Goal: Check status: Check status

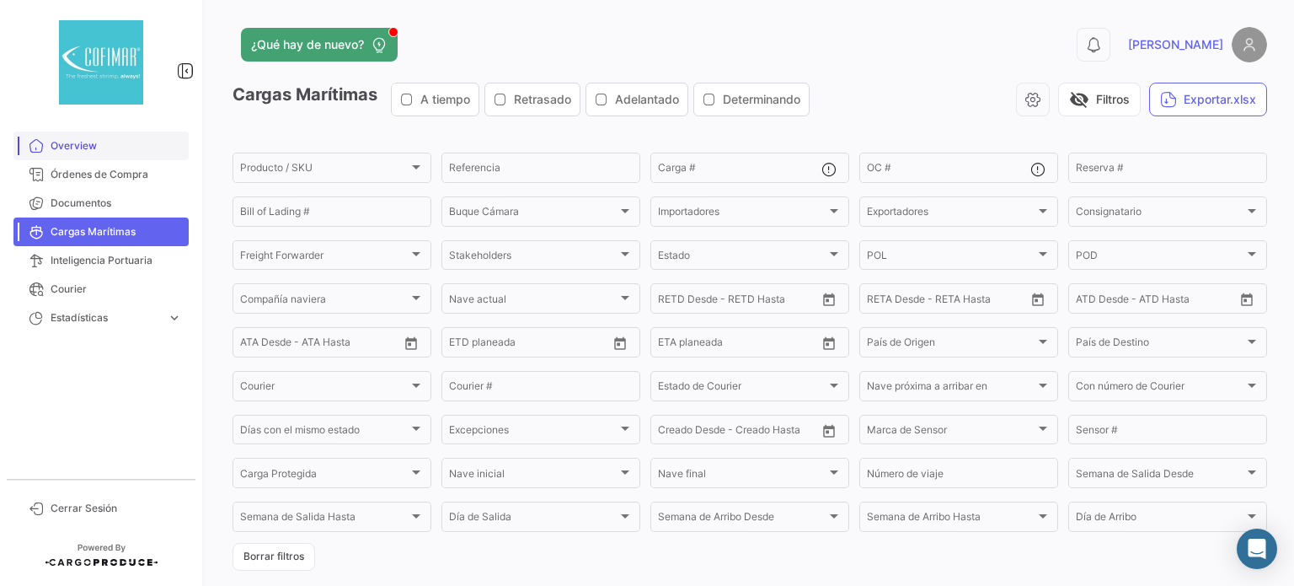
click at [98, 148] on span "Overview" at bounding box center [116, 145] width 131 height 15
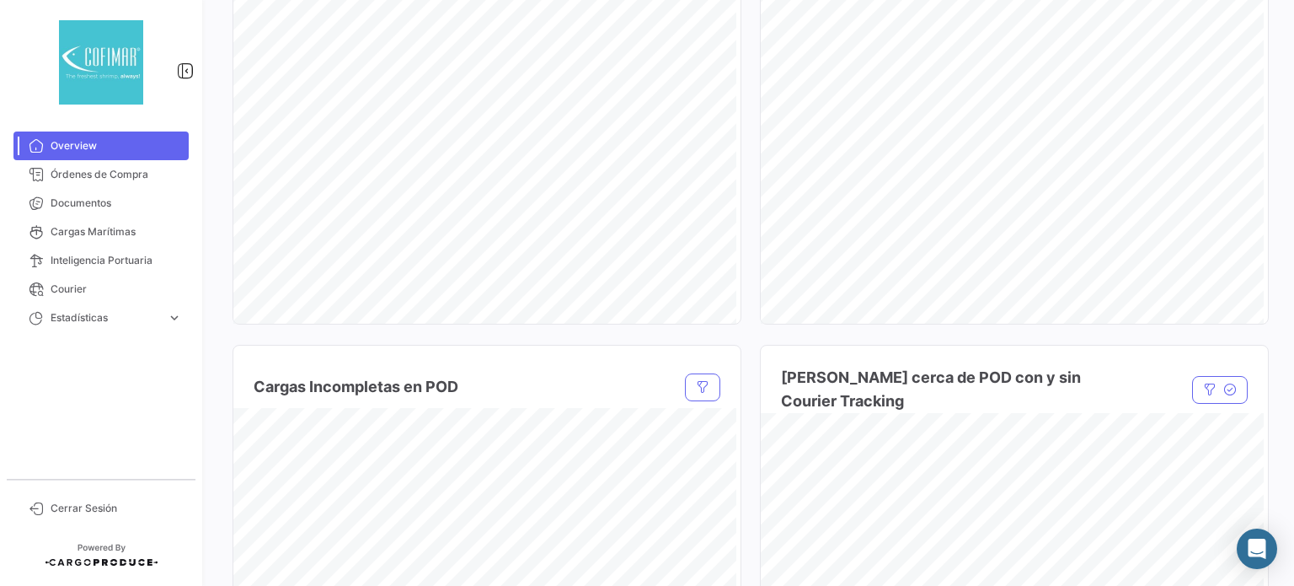
scroll to position [1011, 0]
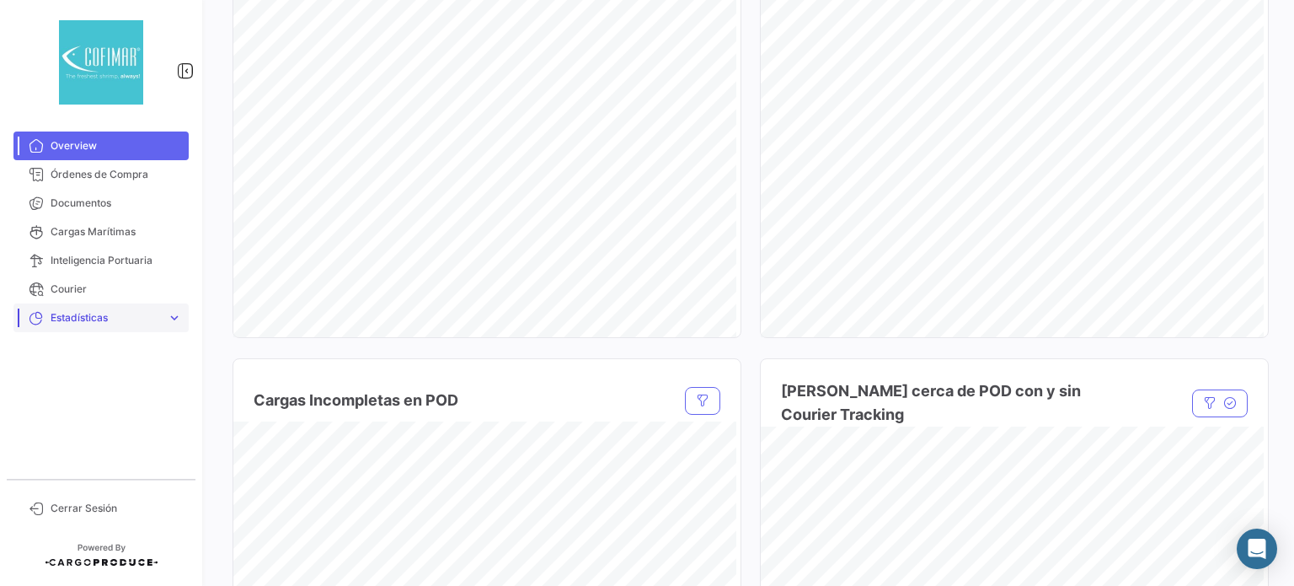
click at [156, 319] on span "Estadísticas" at bounding box center [106, 317] width 110 height 15
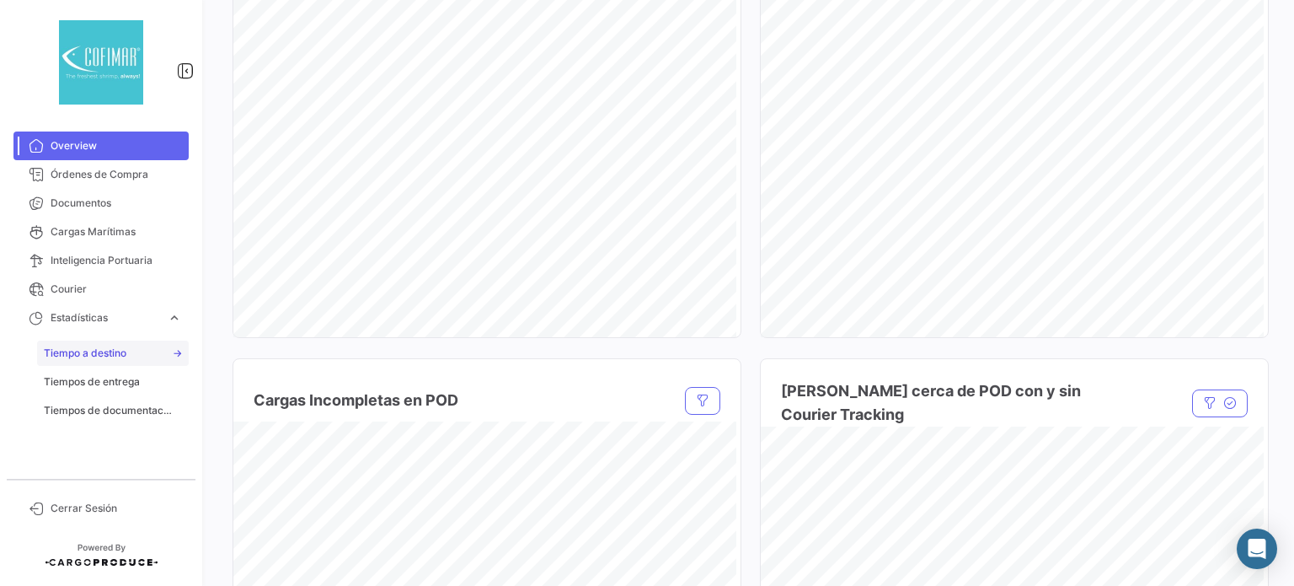
click at [131, 355] on link "Tiempo a destino" at bounding box center [113, 352] width 152 height 25
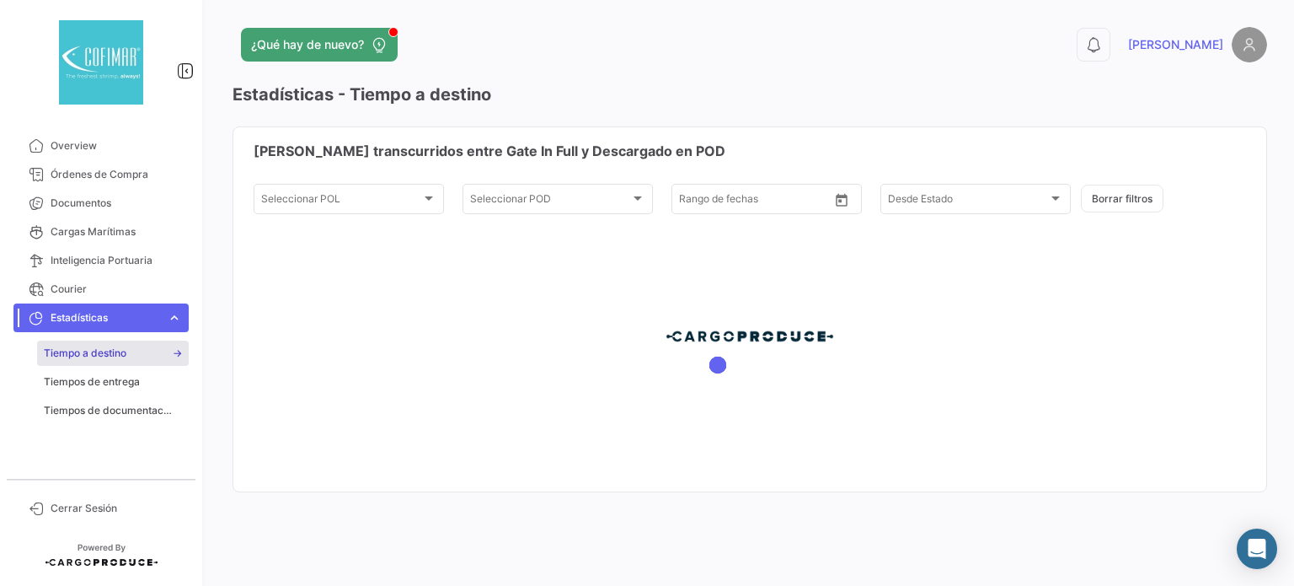
type input "[DATE]"
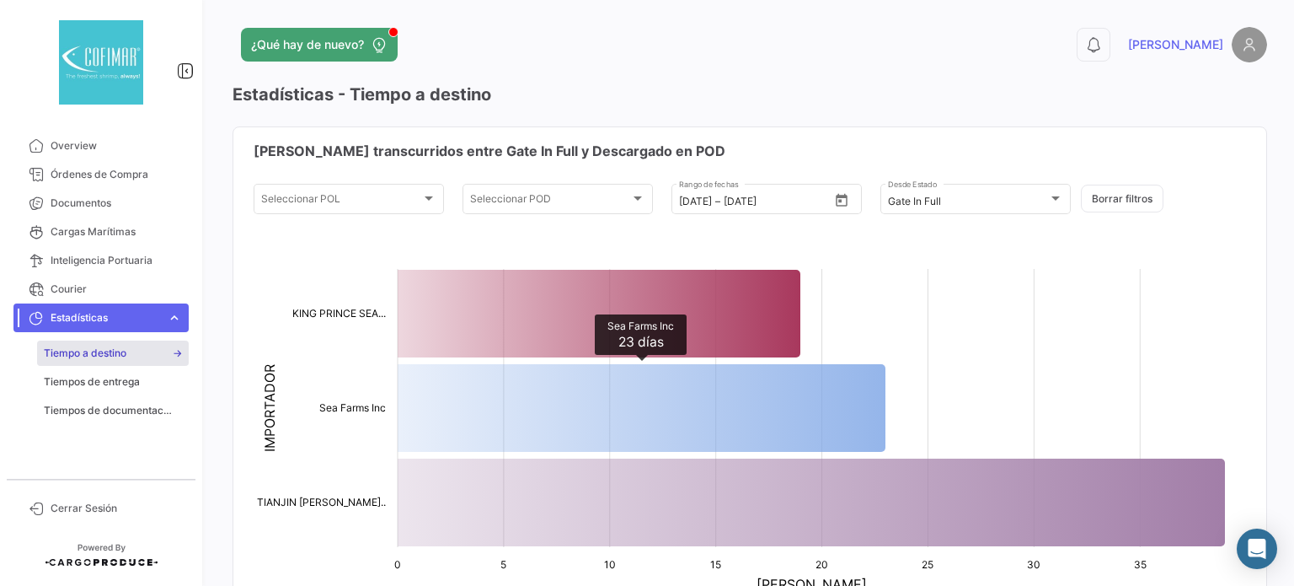
scroll to position [84, 0]
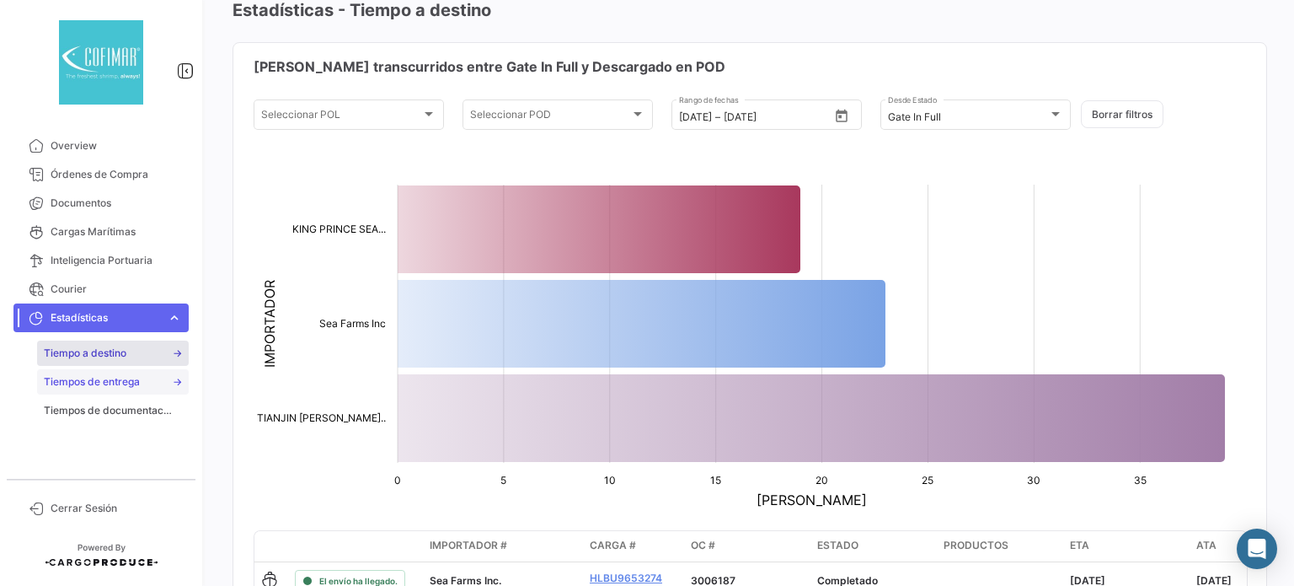
click at [143, 390] on link "Tiempos de entrega" at bounding box center [113, 381] width 152 height 25
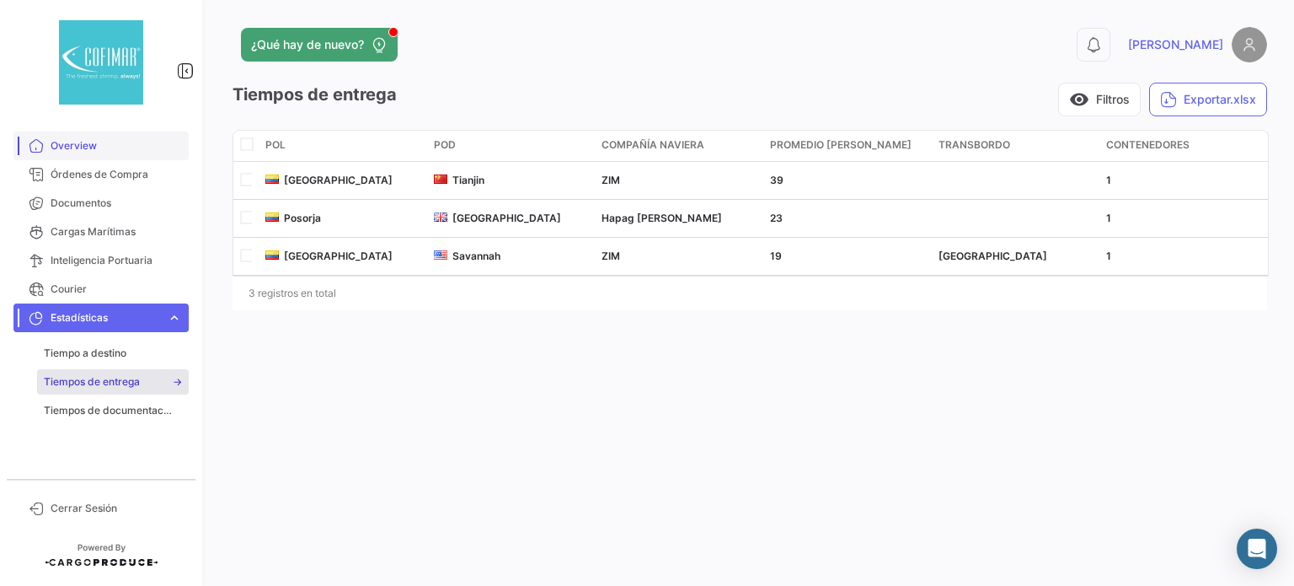
click at [91, 158] on link "Overview" at bounding box center [100, 145] width 175 height 29
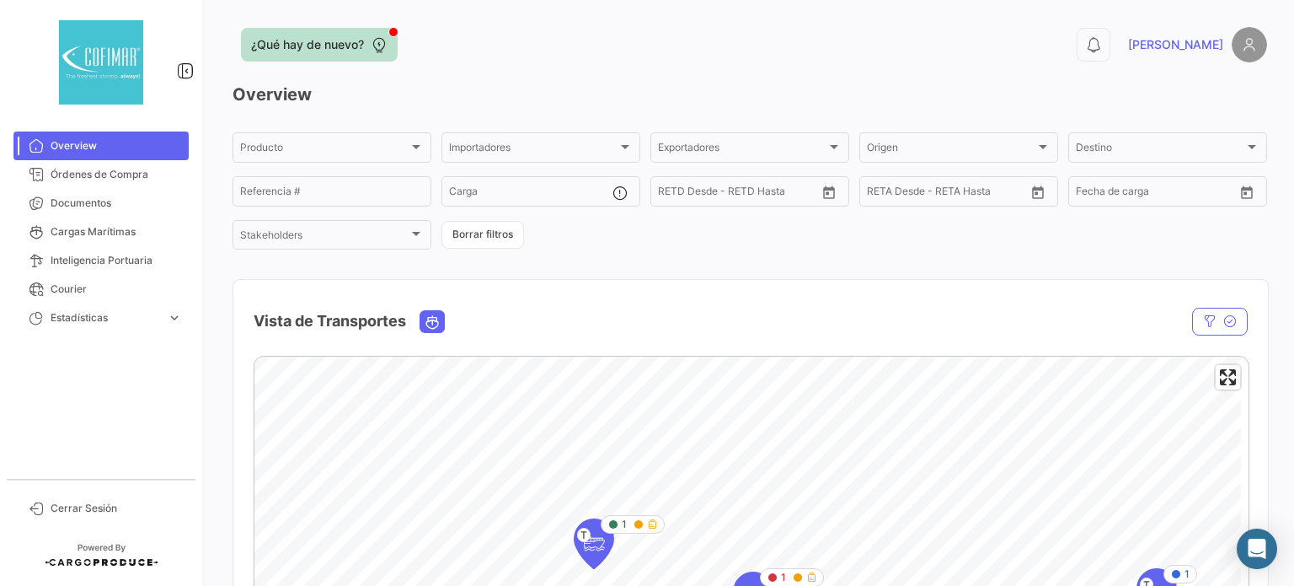
click at [340, 45] on span "¿Qué hay de nuevo?" at bounding box center [307, 44] width 113 height 17
click at [445, 60] on div "¿Qué hay de nuevo?" at bounding box center [517, 45] width 569 height 34
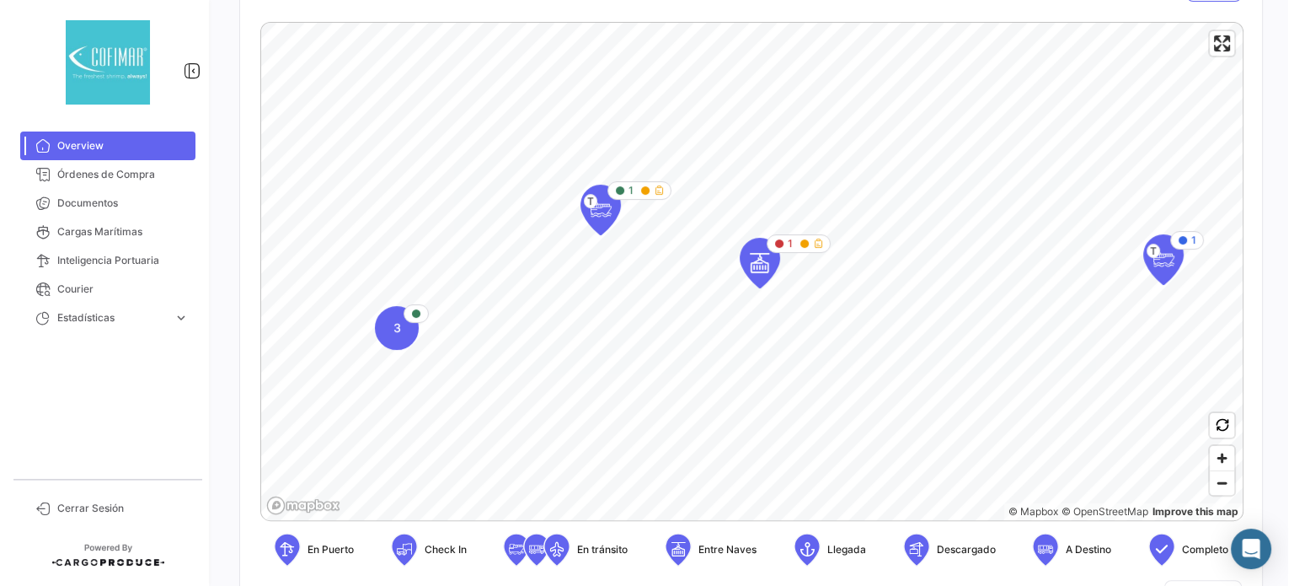
scroll to position [313, 0]
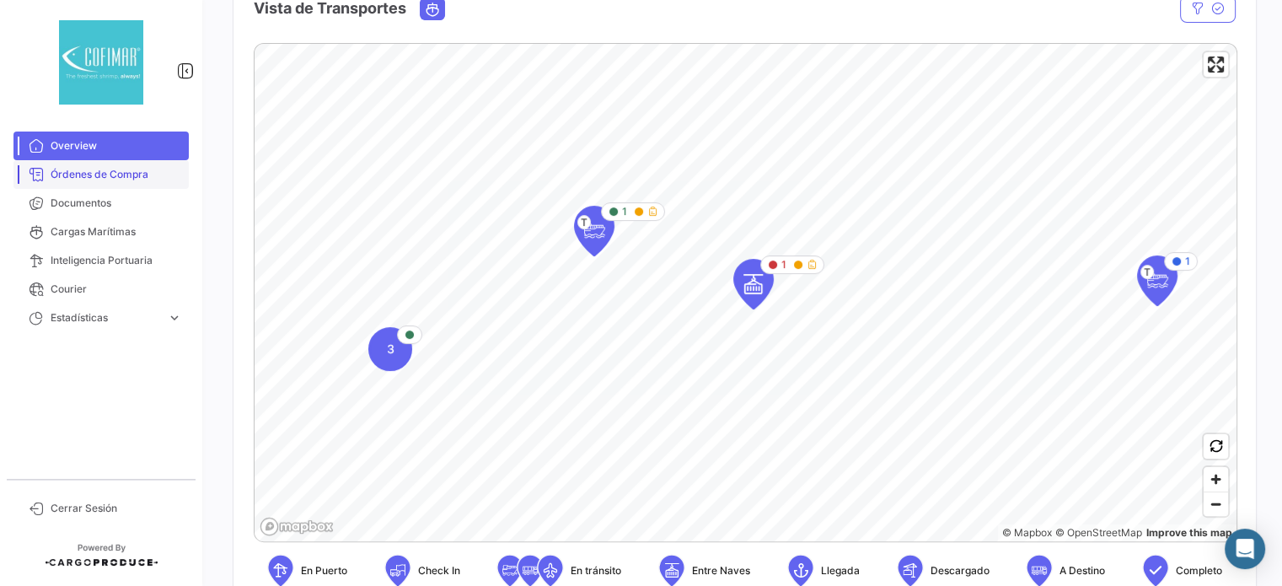
click at [111, 180] on span "Órdenes de Compra" at bounding box center [116, 174] width 131 height 15
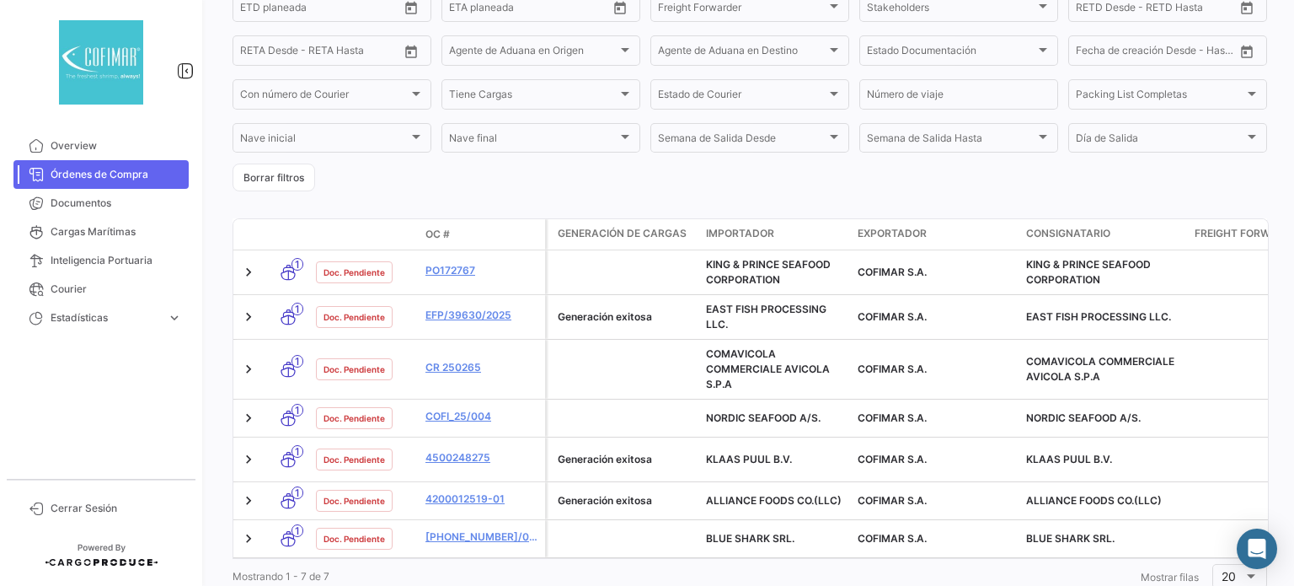
scroll to position [337, 0]
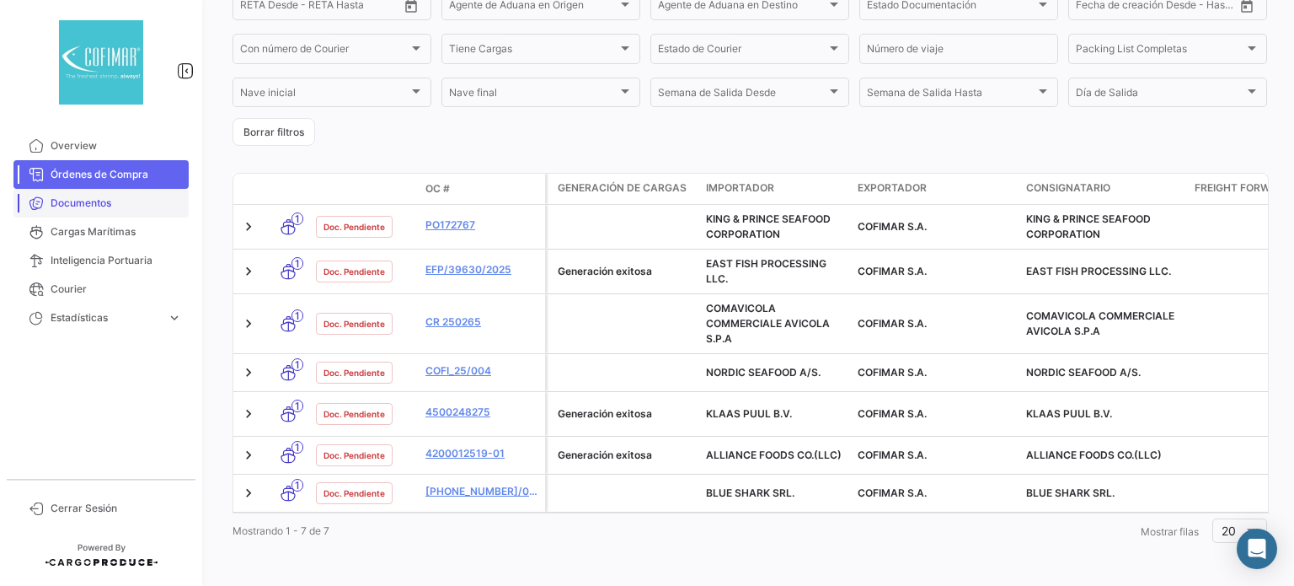
click at [83, 201] on span "Documentos" at bounding box center [116, 202] width 131 height 15
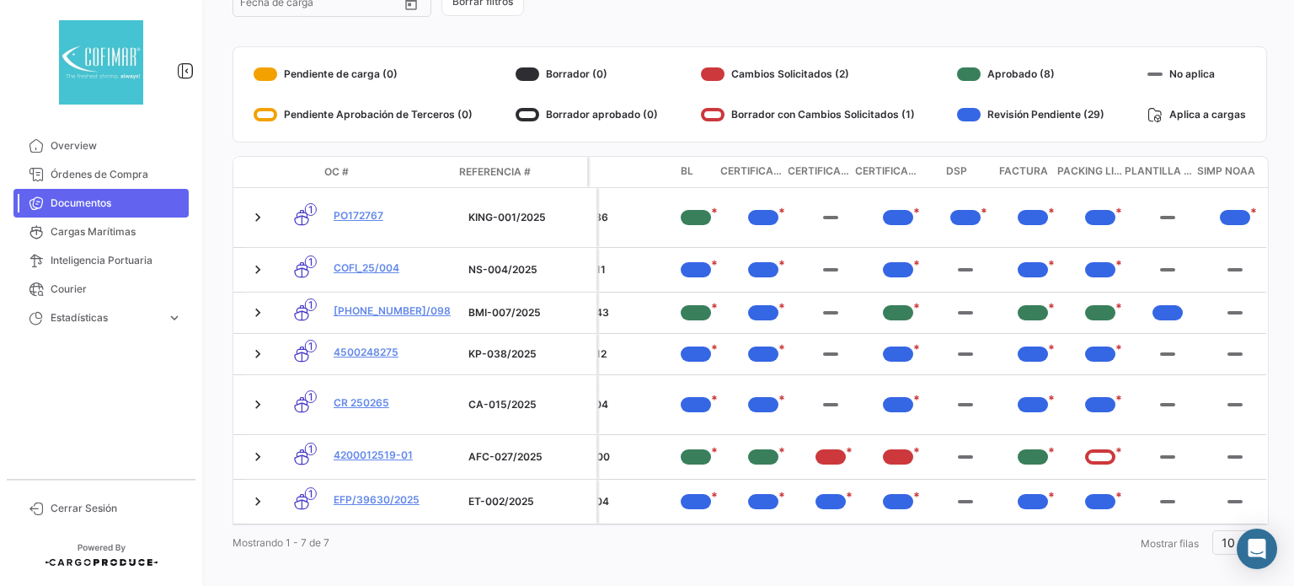
scroll to position [0, 610]
click at [94, 170] on span "Órdenes de Compra" at bounding box center [116, 174] width 131 height 15
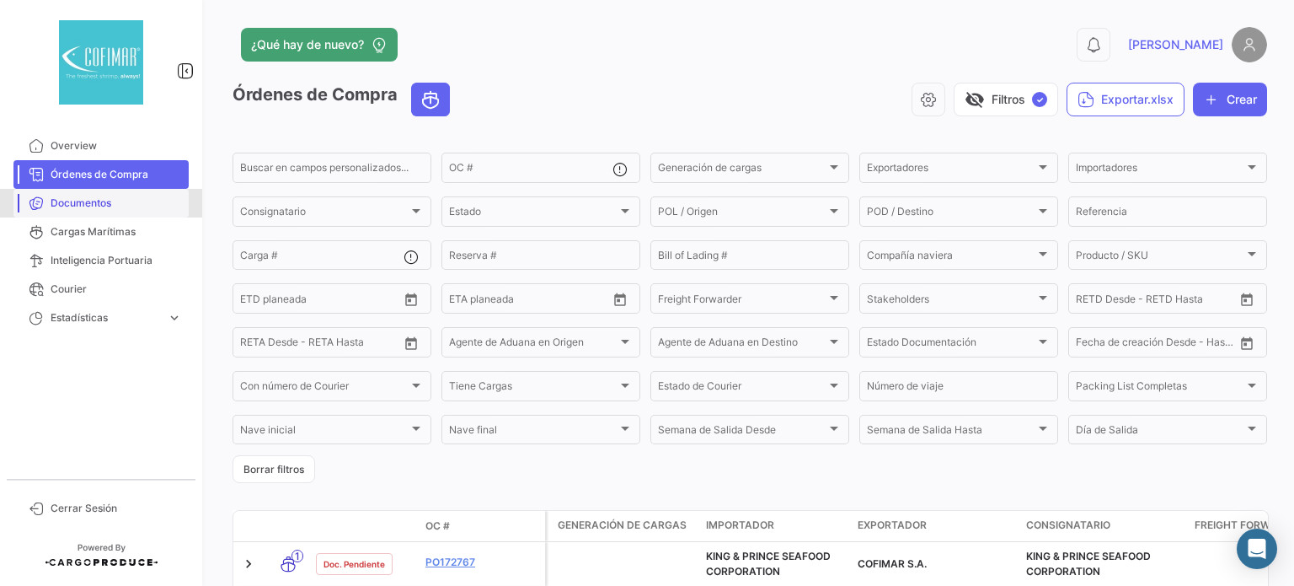
click at [81, 206] on span "Documentos" at bounding box center [116, 202] width 131 height 15
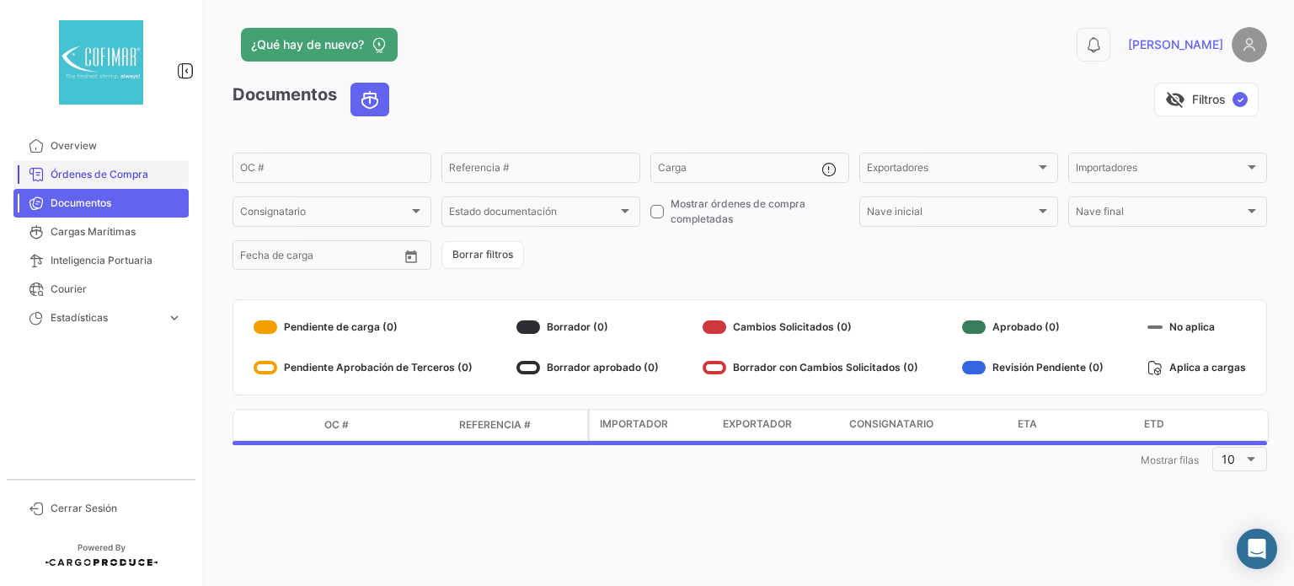
click at [111, 182] on link "Órdenes de Compra" at bounding box center [100, 174] width 175 height 29
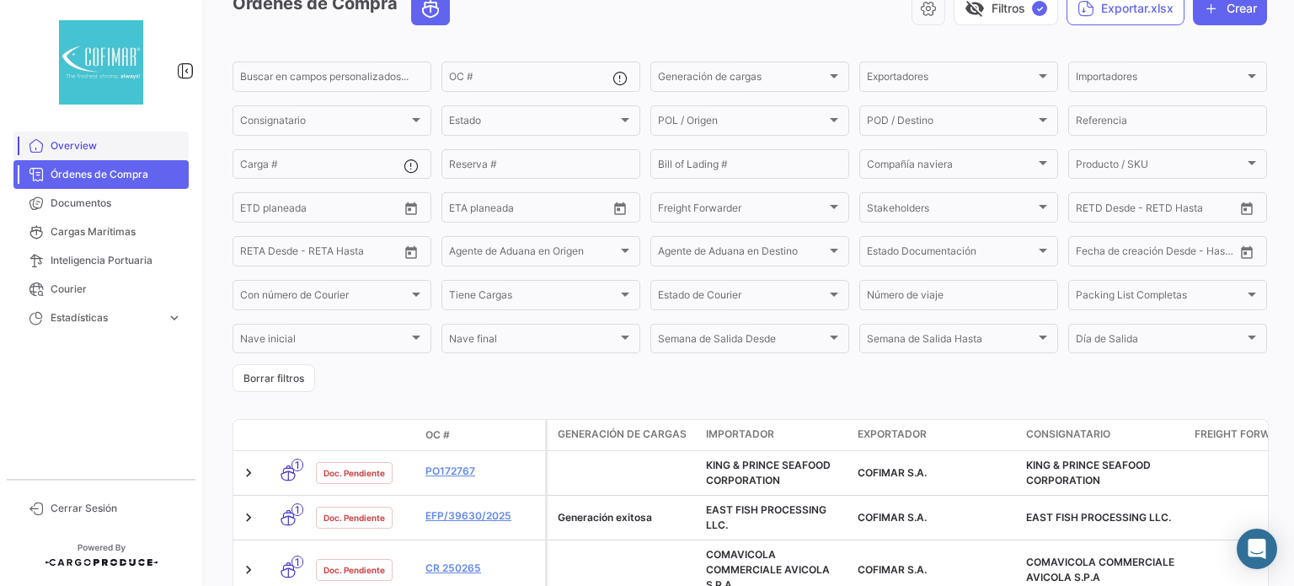
scroll to position [93, 0]
click at [69, 141] on span "Overview" at bounding box center [116, 145] width 131 height 15
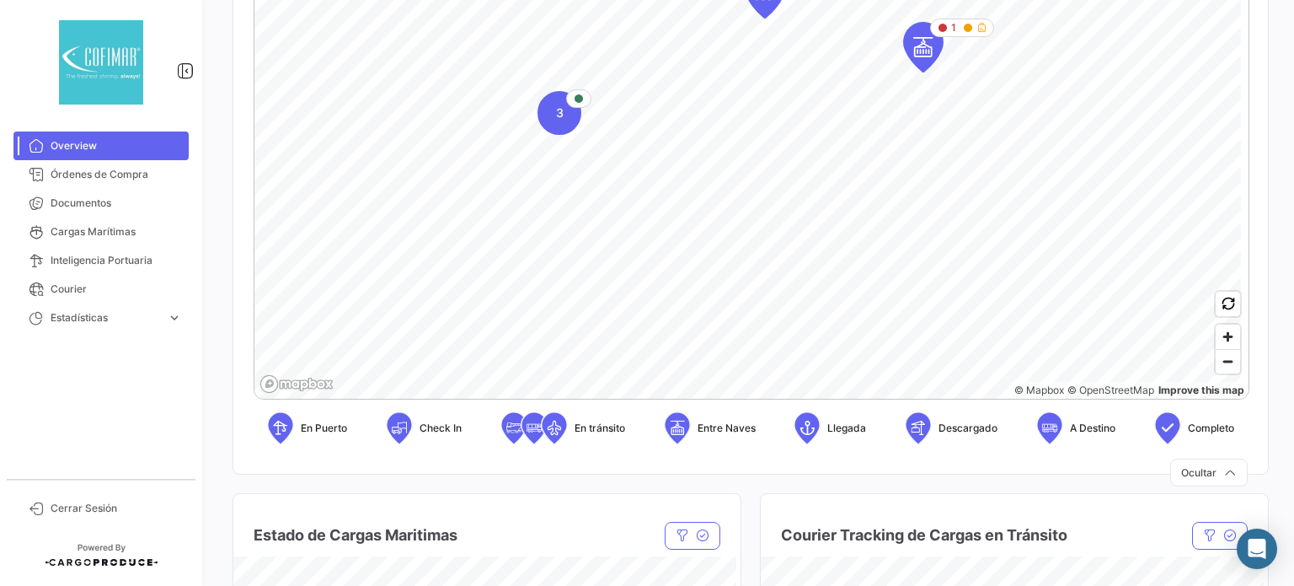
scroll to position [293, 0]
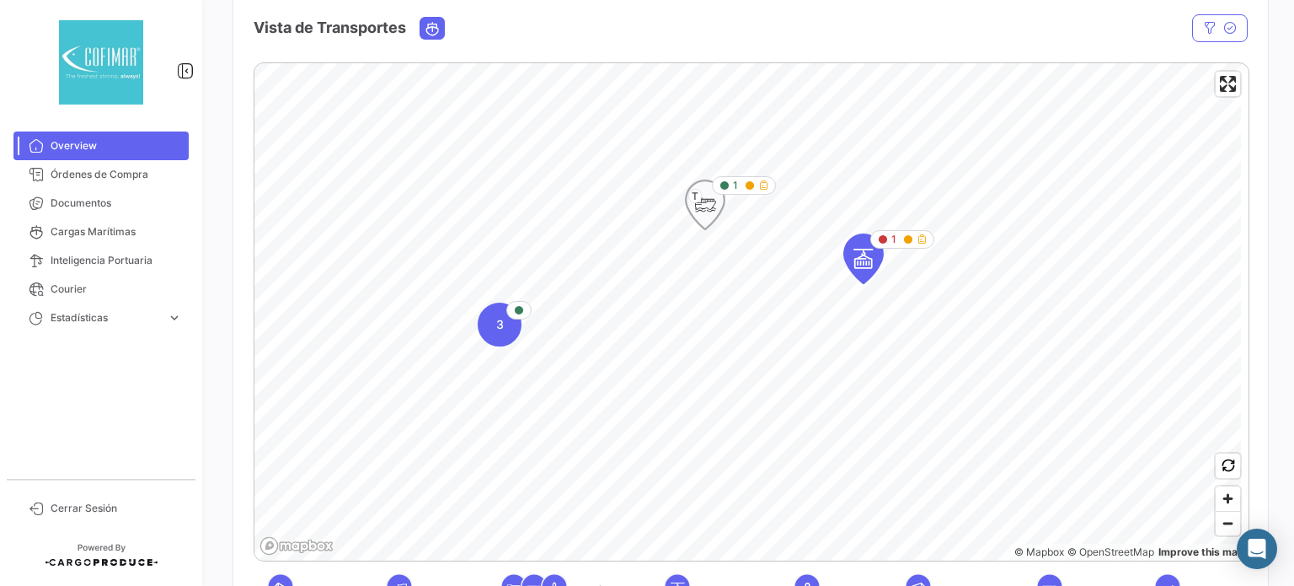
click at [715, 211] on icon "Map marker" at bounding box center [705, 204] width 24 height 35
click at [704, 211] on icon "Map marker" at bounding box center [705, 207] width 24 height 35
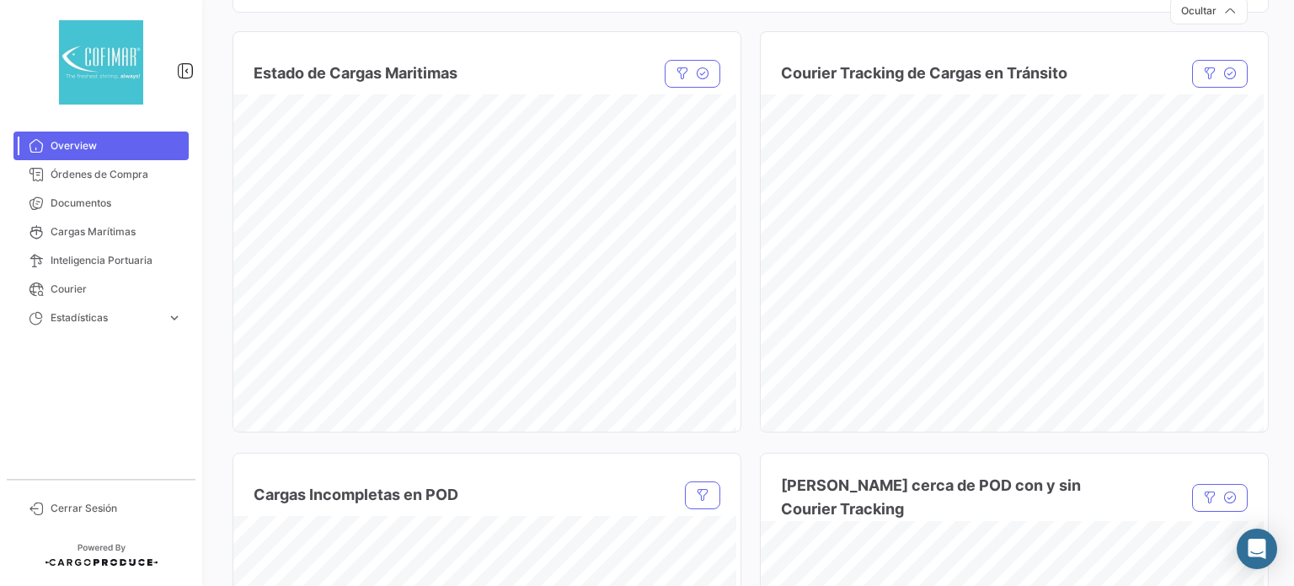
scroll to position [859, 0]
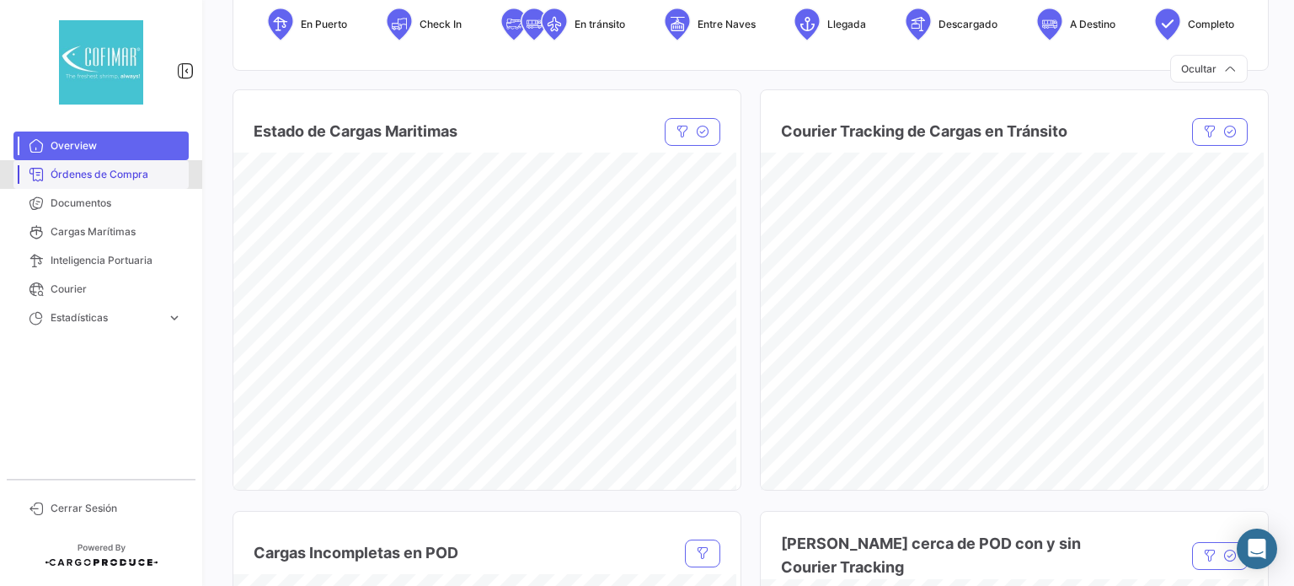
click at [99, 167] on span "Órdenes de Compra" at bounding box center [116, 174] width 131 height 15
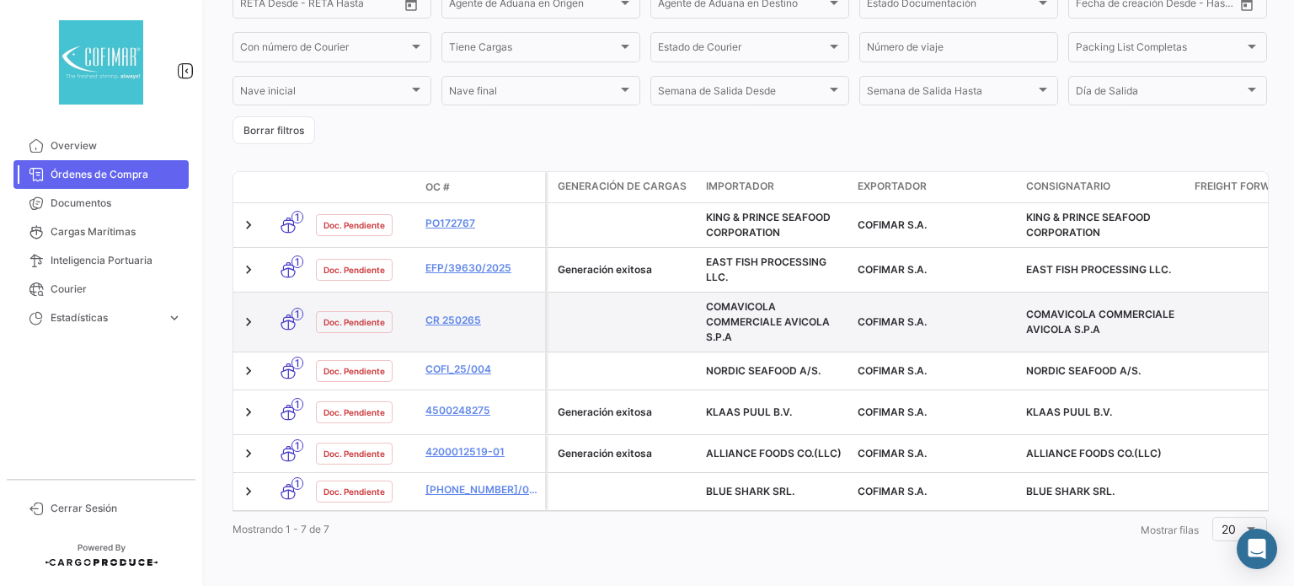
scroll to position [345, 0]
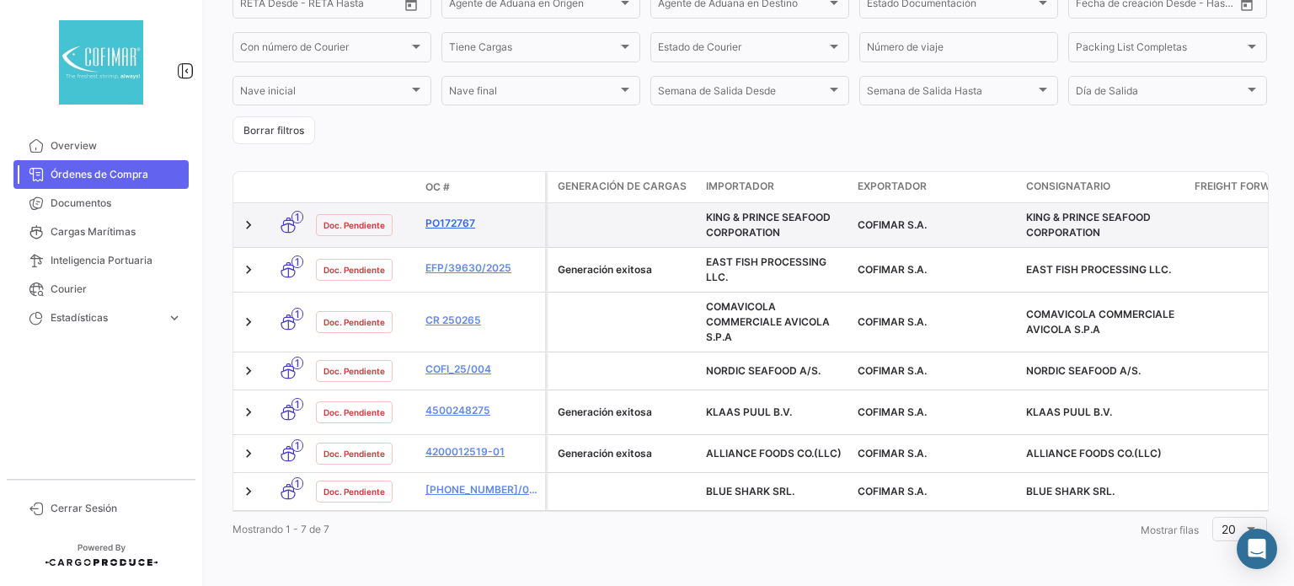
click at [468, 216] on link "PO172767" at bounding box center [482, 223] width 113 height 15
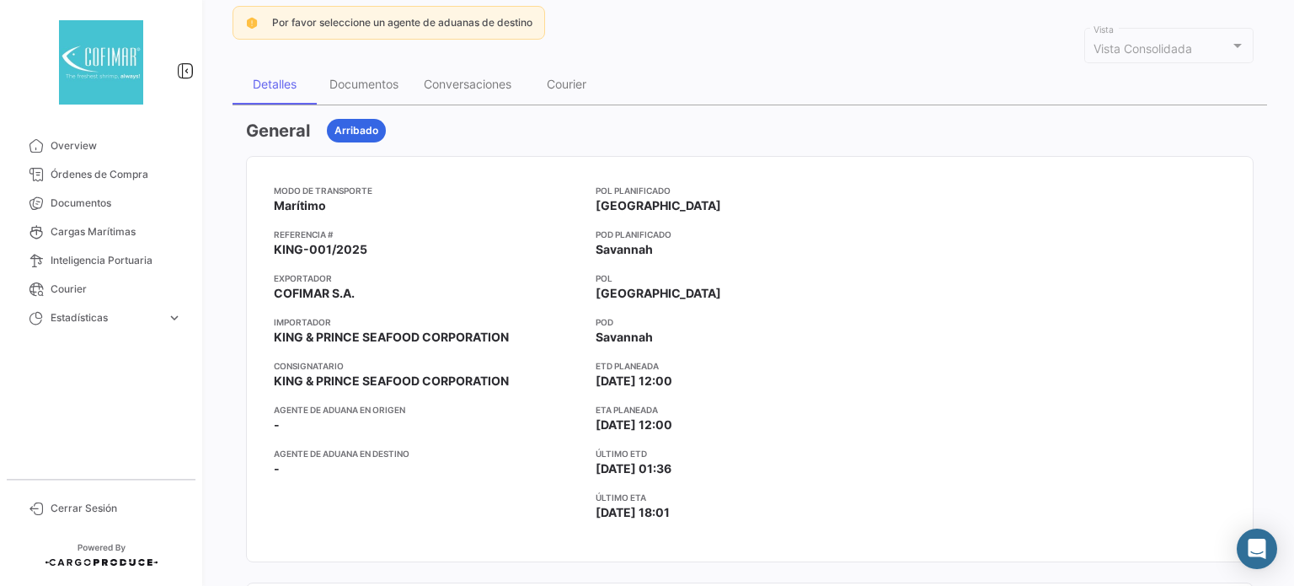
scroll to position [169, 0]
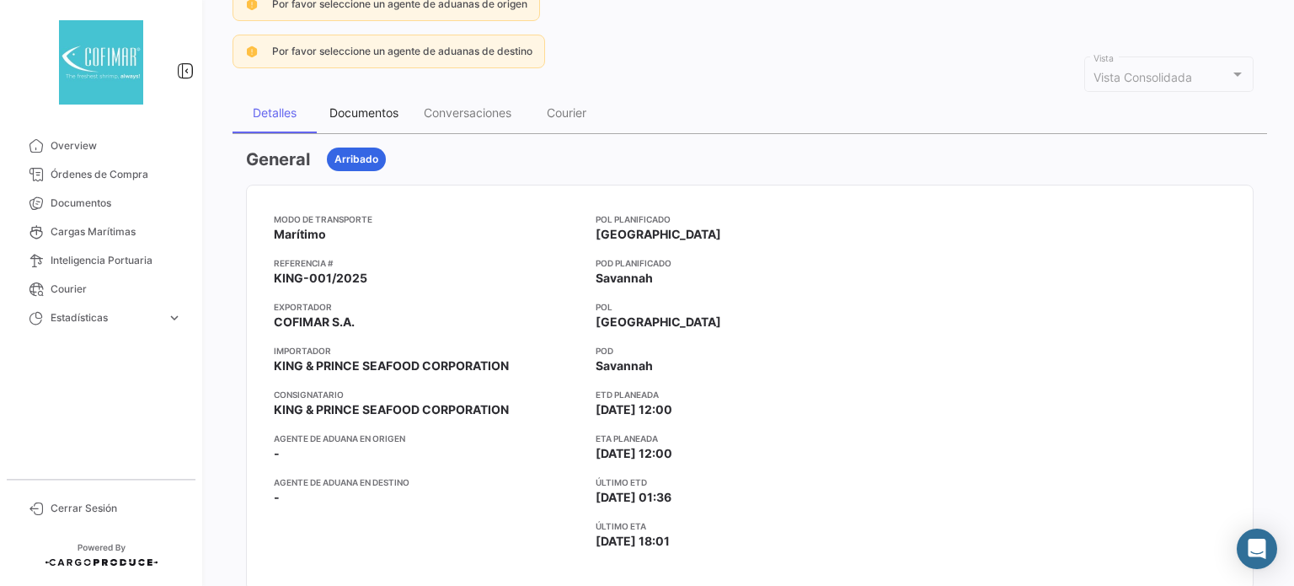
click at [359, 105] on div "Documentos" at bounding box center [363, 112] width 69 height 14
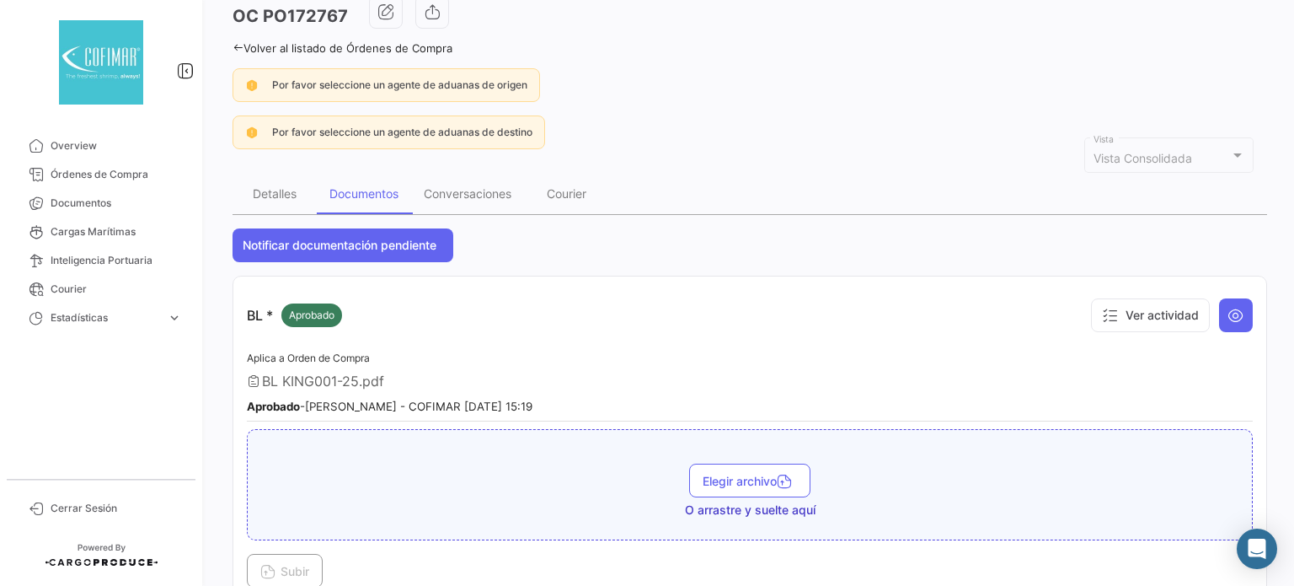
scroll to position [84, 0]
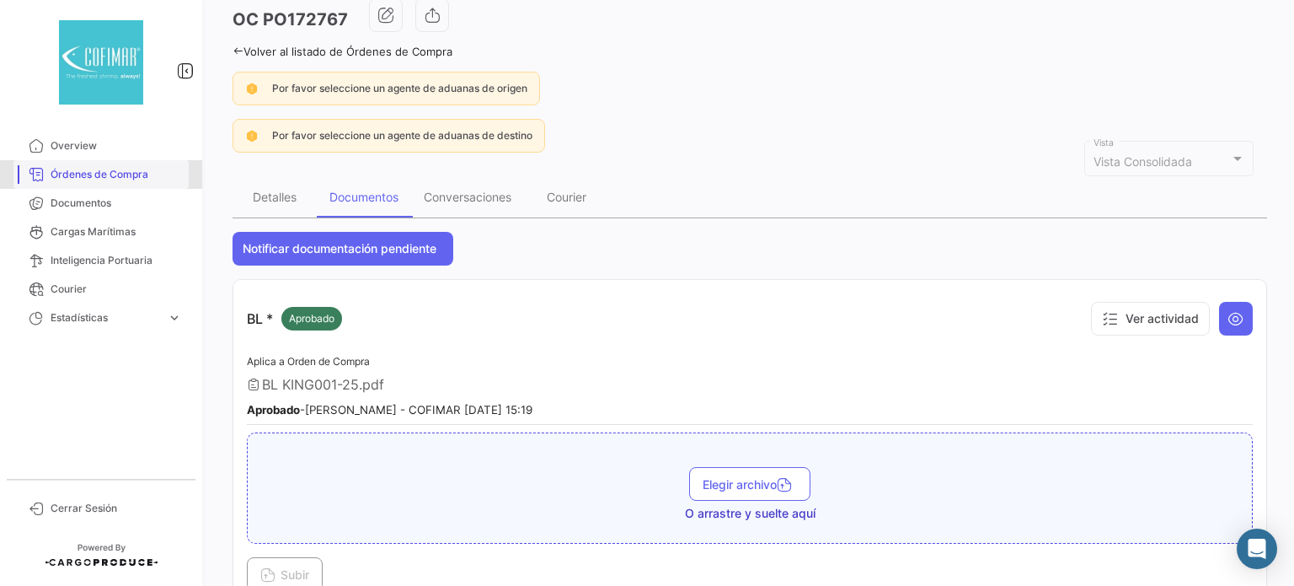
click at [57, 176] on span "Órdenes de Compra" at bounding box center [116, 174] width 131 height 15
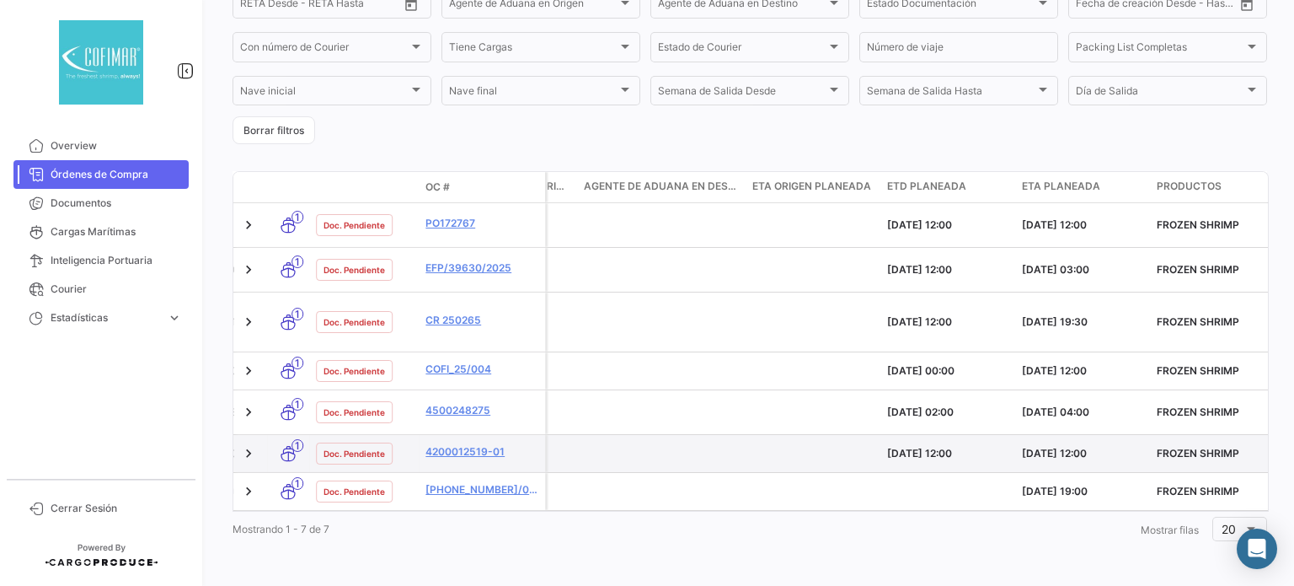
scroll to position [0, 2720]
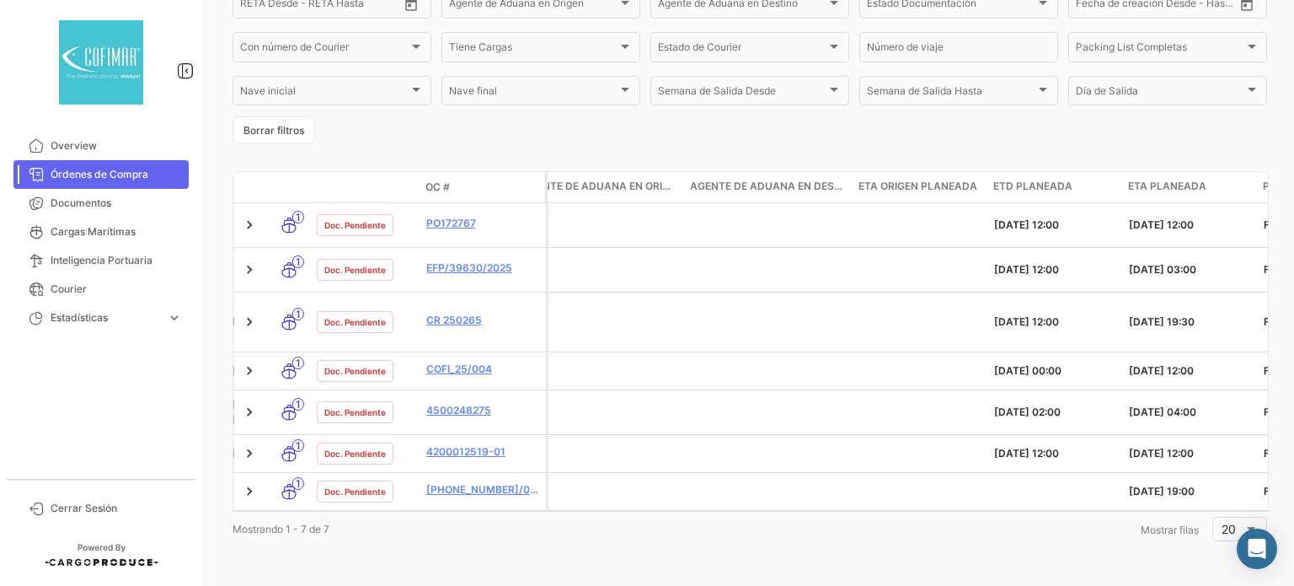
click at [96, 238] on link "Cargas Marítimas" at bounding box center [100, 231] width 175 height 29
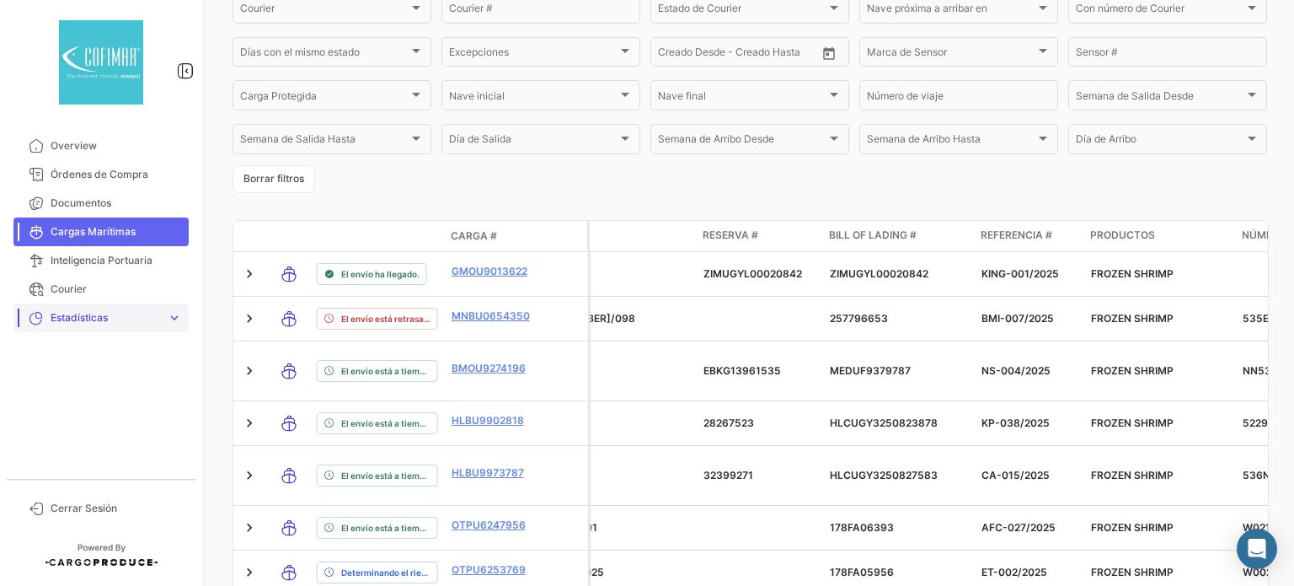
scroll to position [377, 0]
drag, startPoint x: 104, startPoint y: 166, endPoint x: 132, endPoint y: 163, distance: 28.8
click at [104, 167] on span "Órdenes de Compra" at bounding box center [116, 174] width 131 height 15
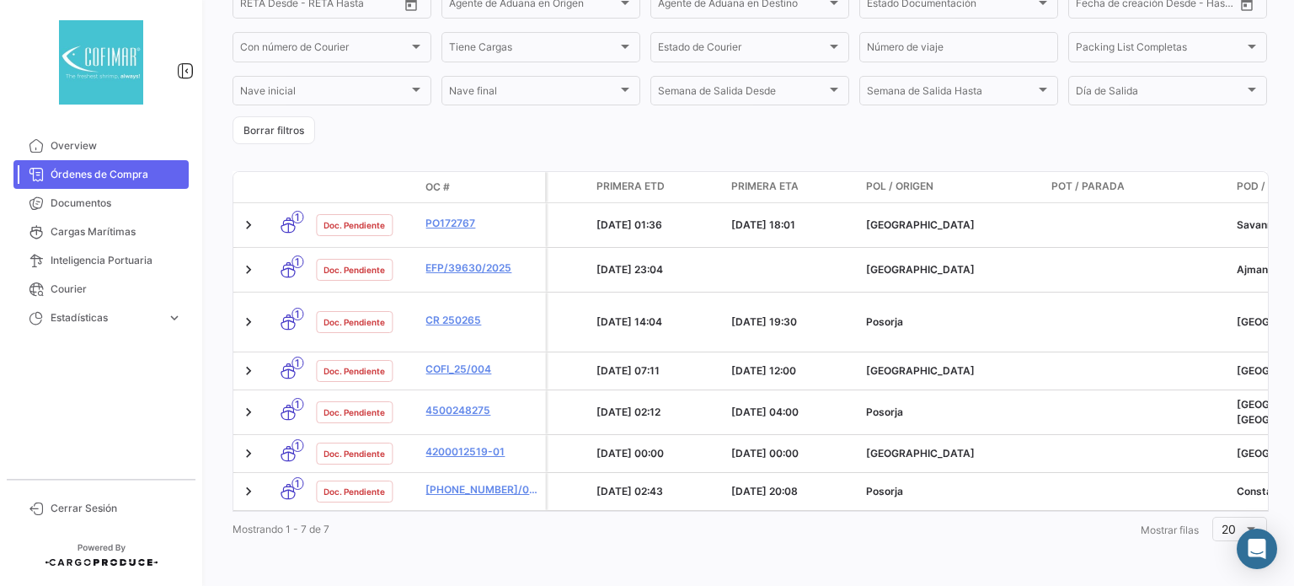
scroll to position [0, 1615]
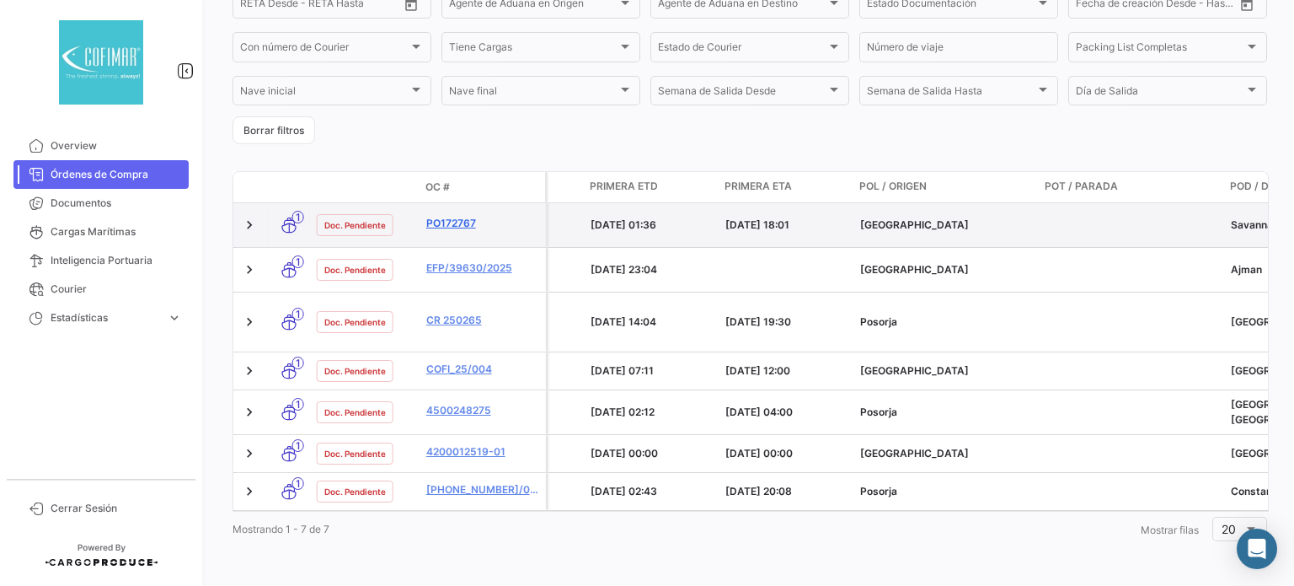
click at [457, 222] on link "PO172767" at bounding box center [482, 223] width 113 height 15
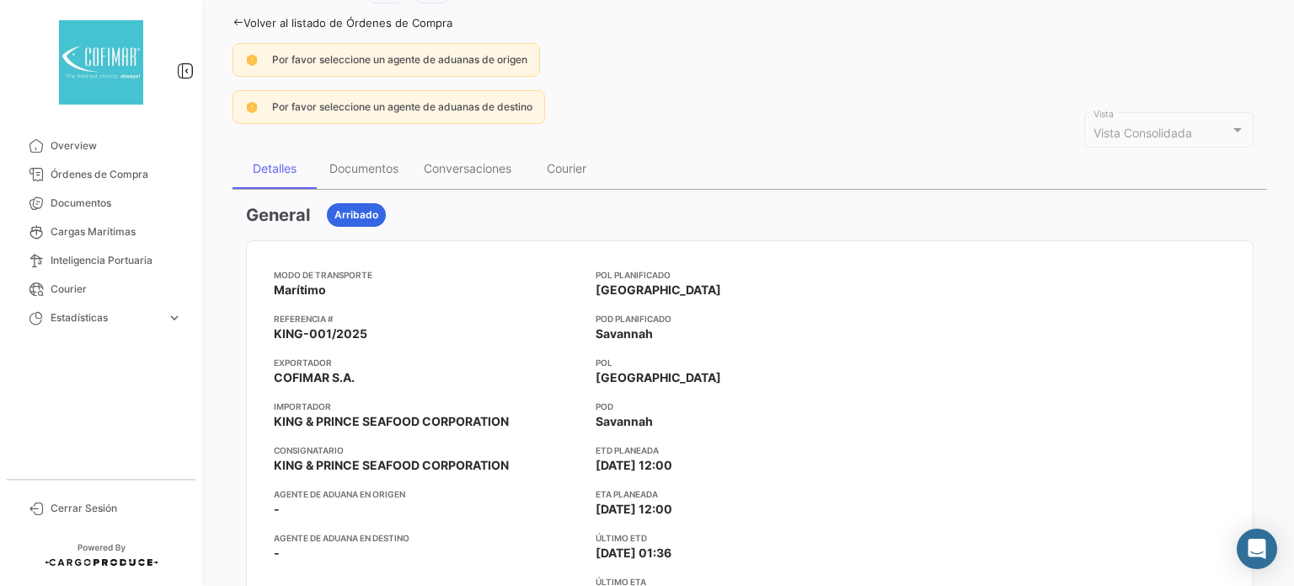
scroll to position [84, 0]
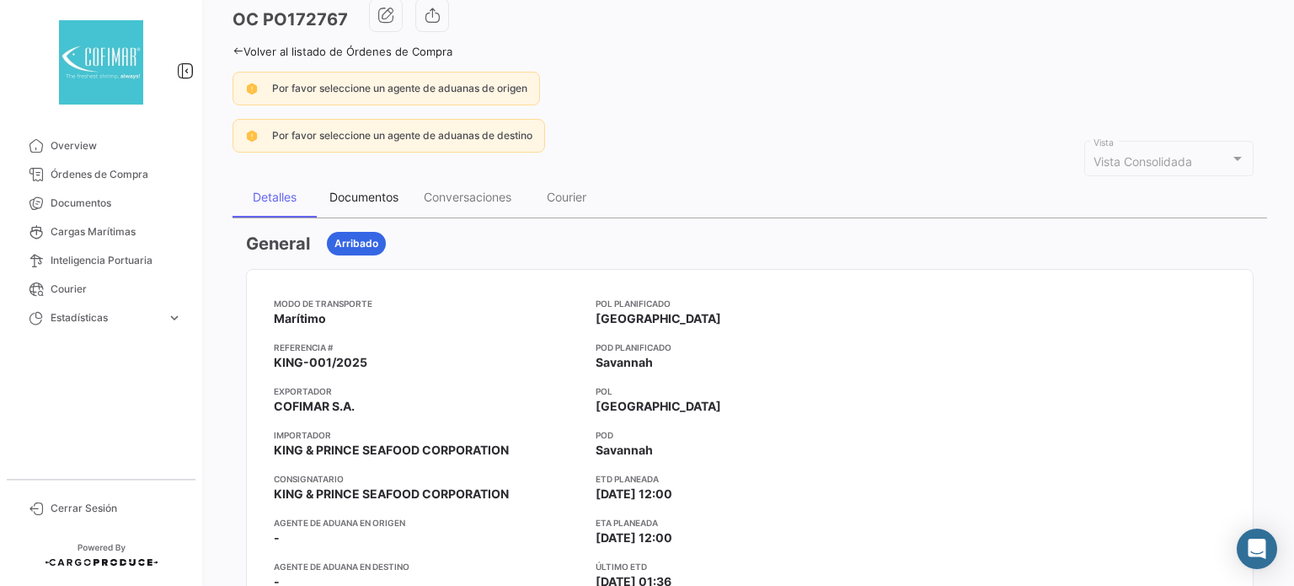
click at [379, 191] on div "Documentos" at bounding box center [363, 197] width 69 height 14
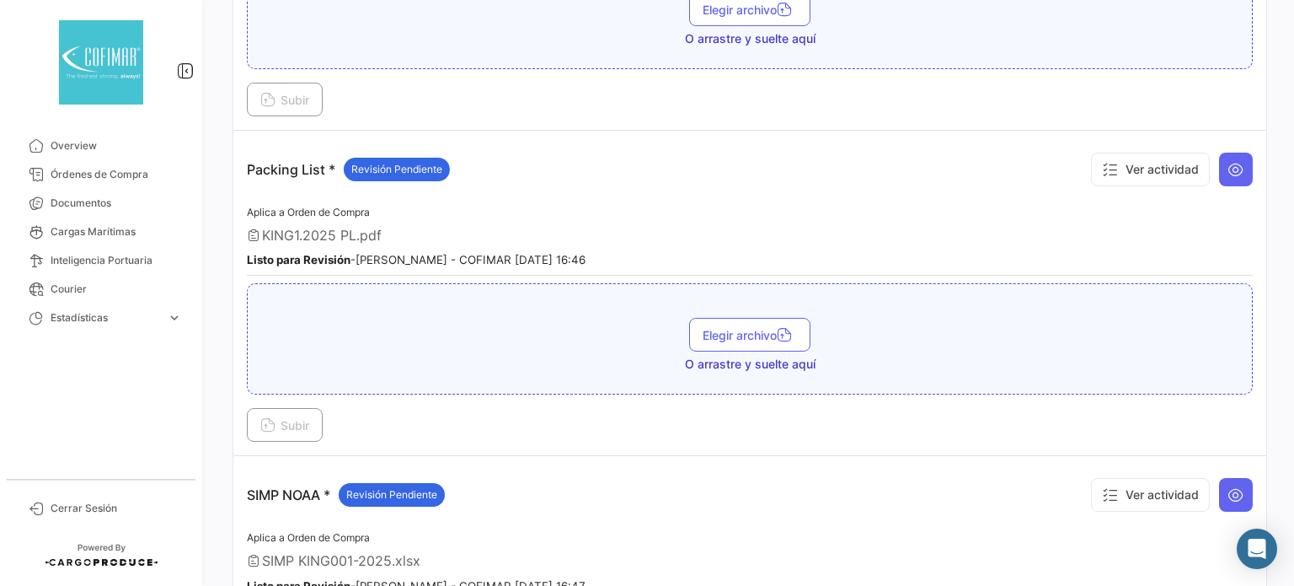
scroll to position [1871, 0]
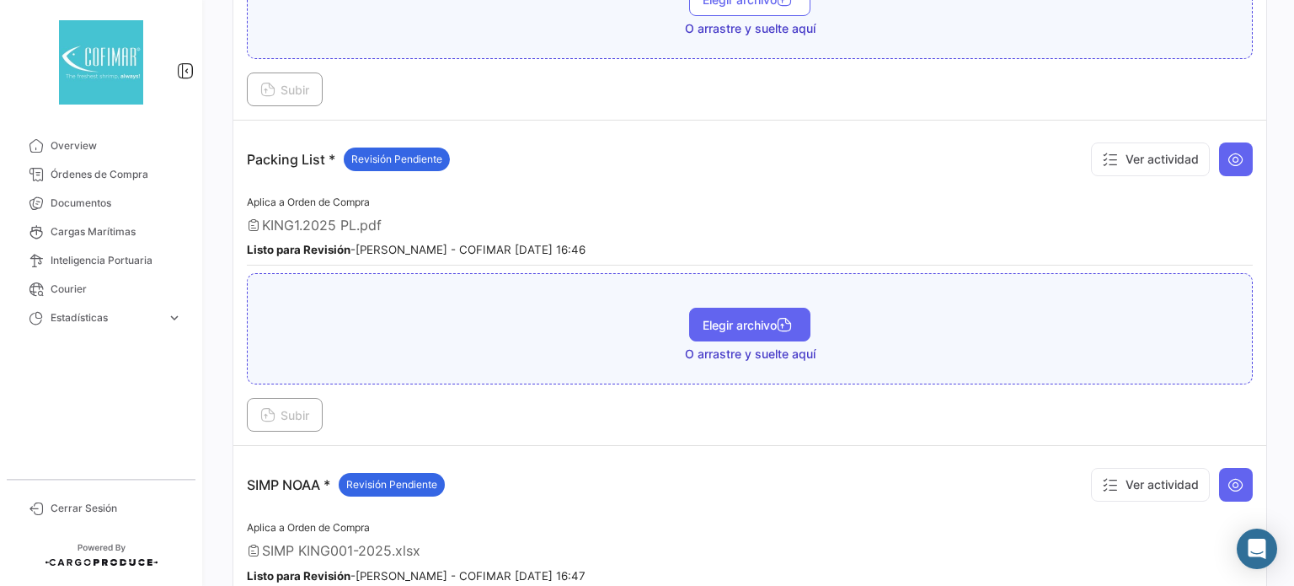
click at [761, 312] on button "Elegir archivo" at bounding box center [749, 325] width 121 height 34
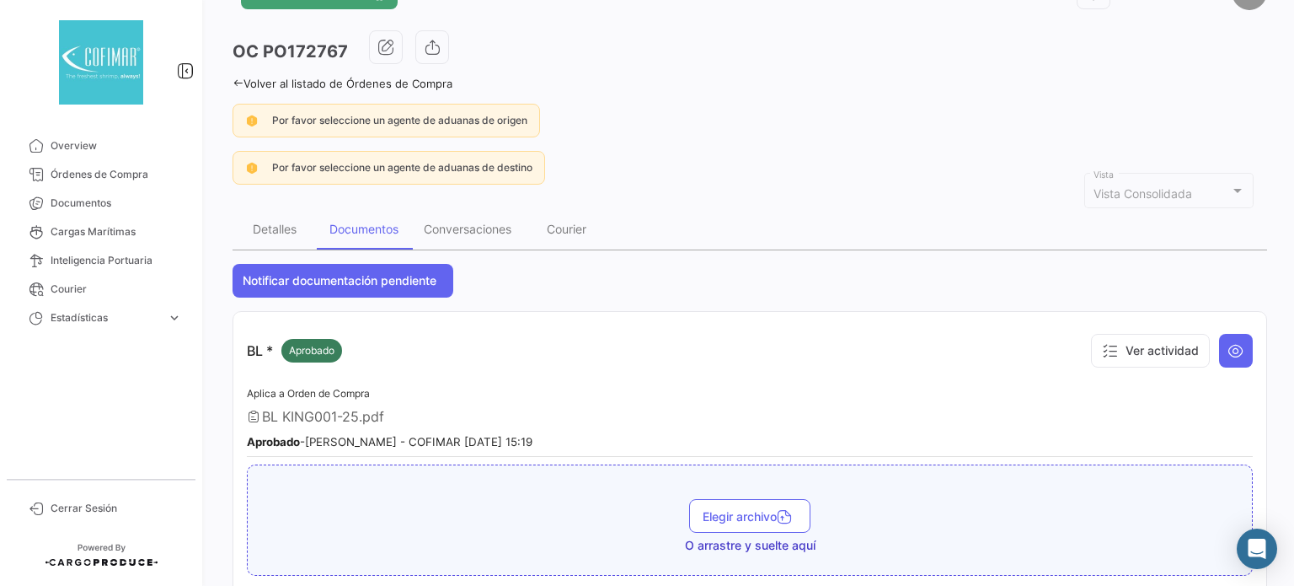
scroll to position [0, 0]
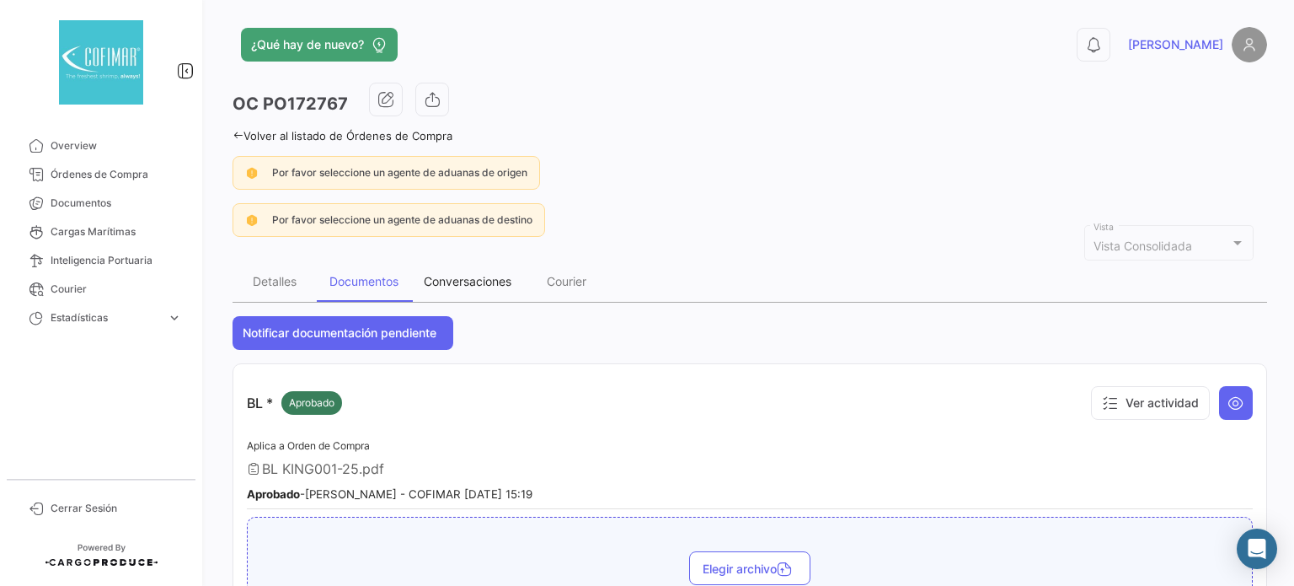
click at [439, 282] on div "Conversaciones" at bounding box center [468, 281] width 88 height 14
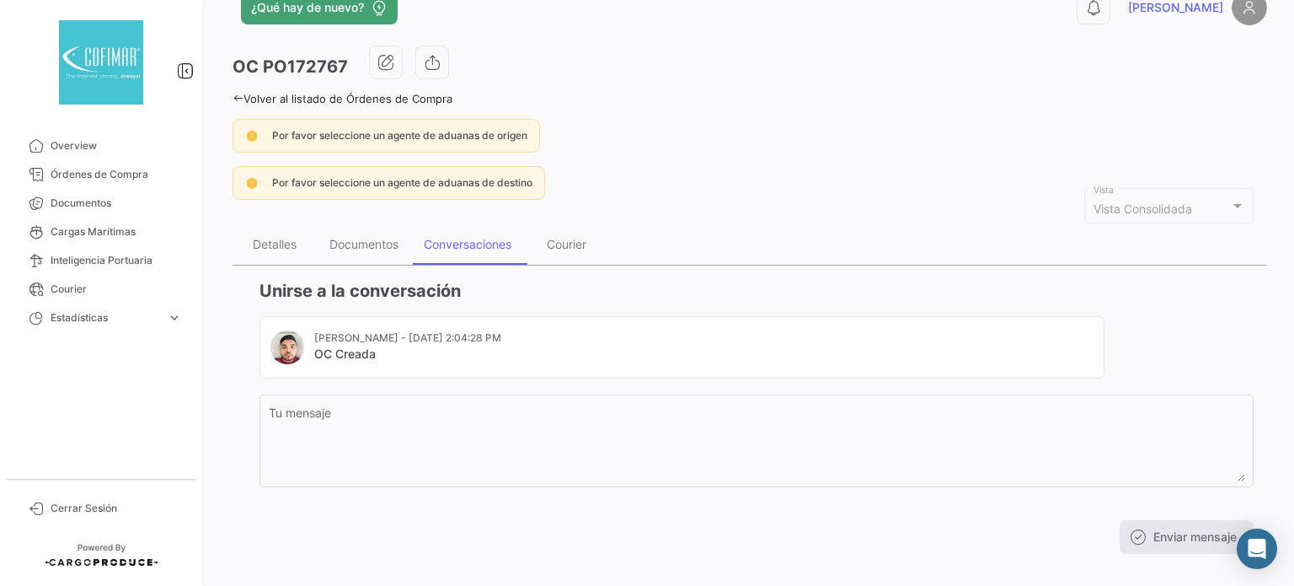
scroll to position [56, 0]
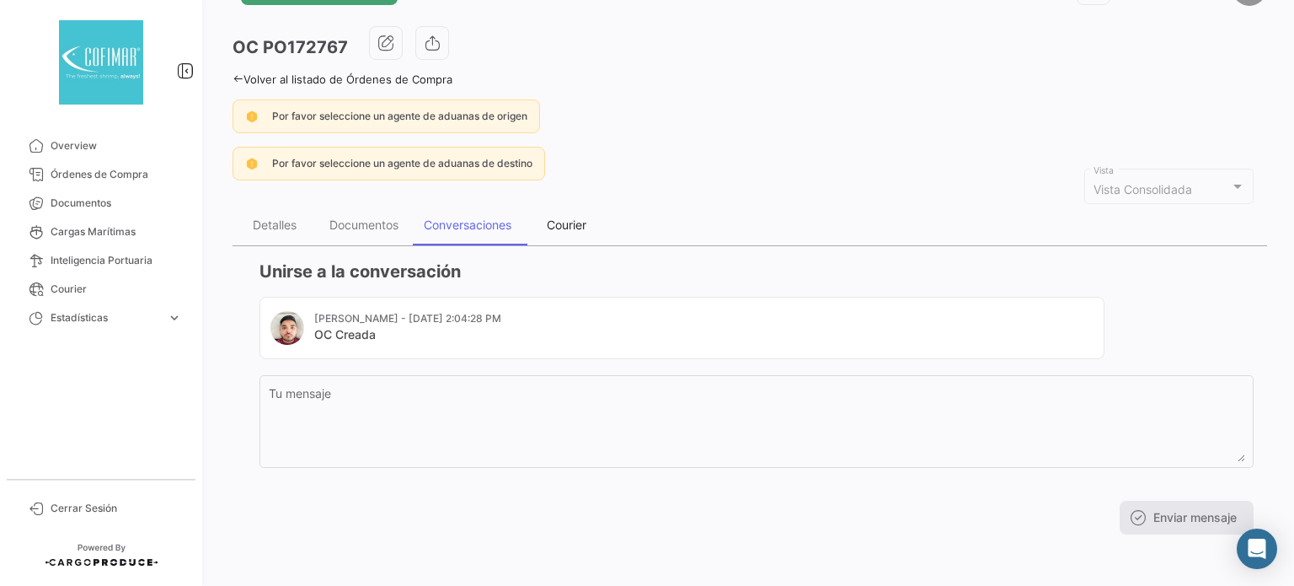
click at [575, 233] on div "Courier" at bounding box center [566, 225] width 84 height 40
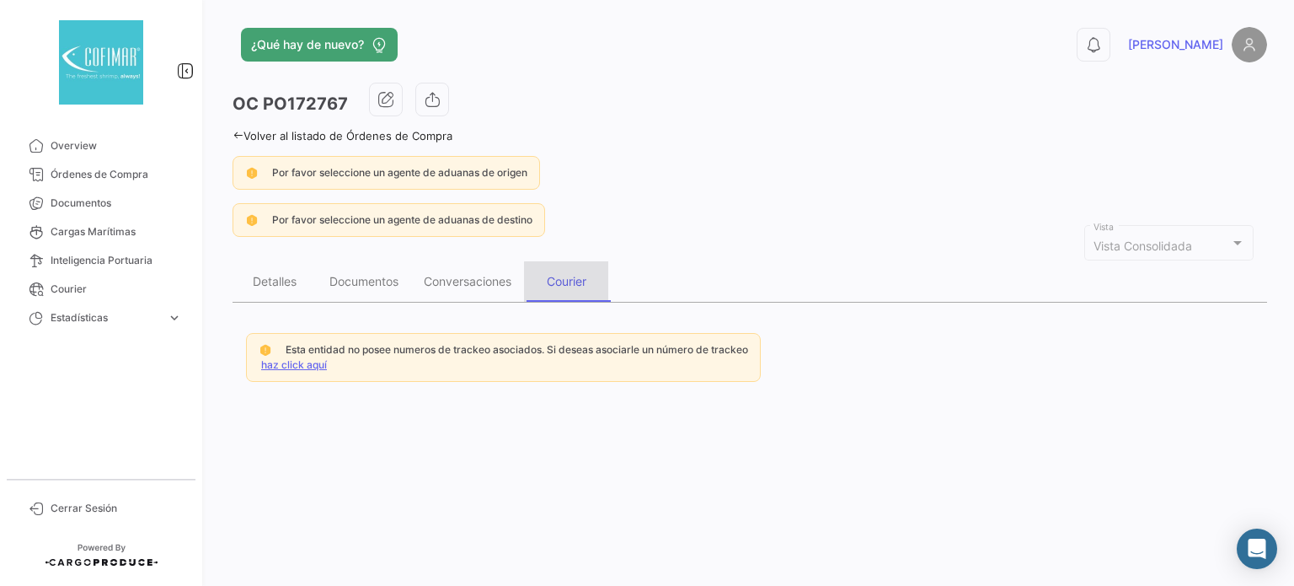
scroll to position [0, 0]
click at [93, 174] on span "Órdenes de Compra" at bounding box center [116, 174] width 131 height 15
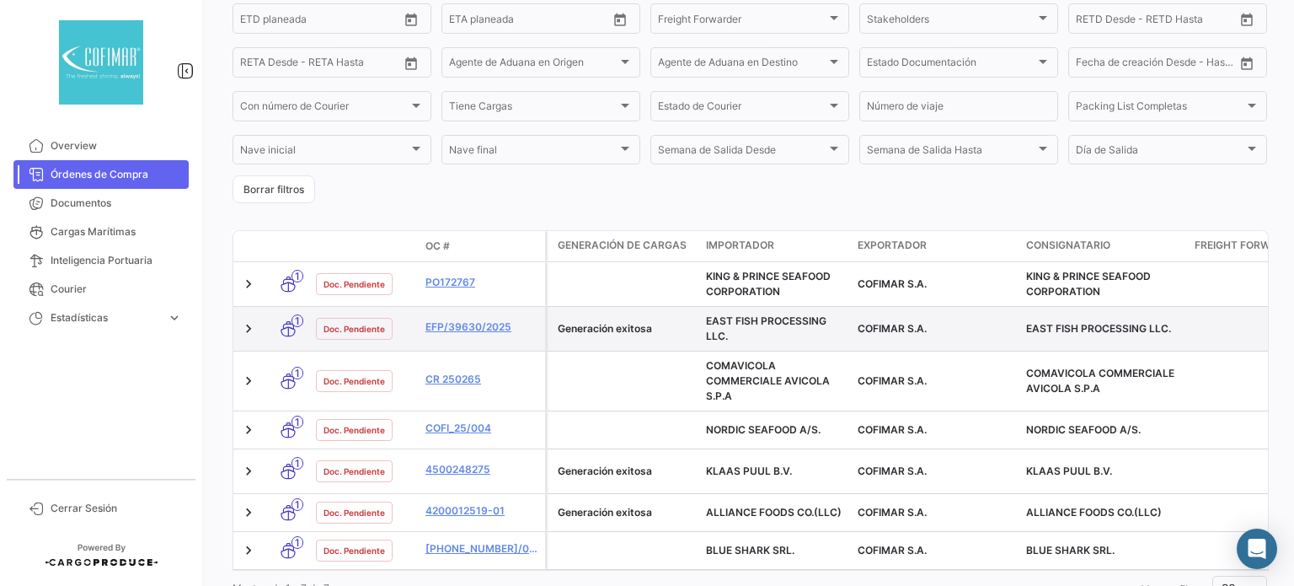
scroll to position [345, 0]
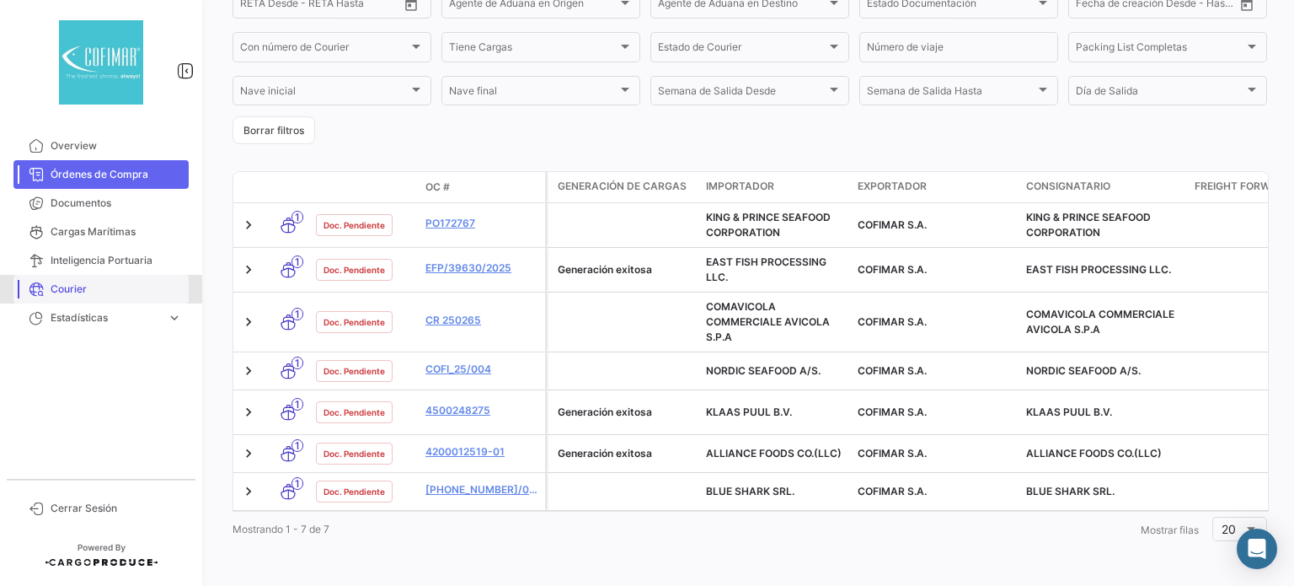
click at [64, 292] on span "Courier" at bounding box center [116, 288] width 131 height 15
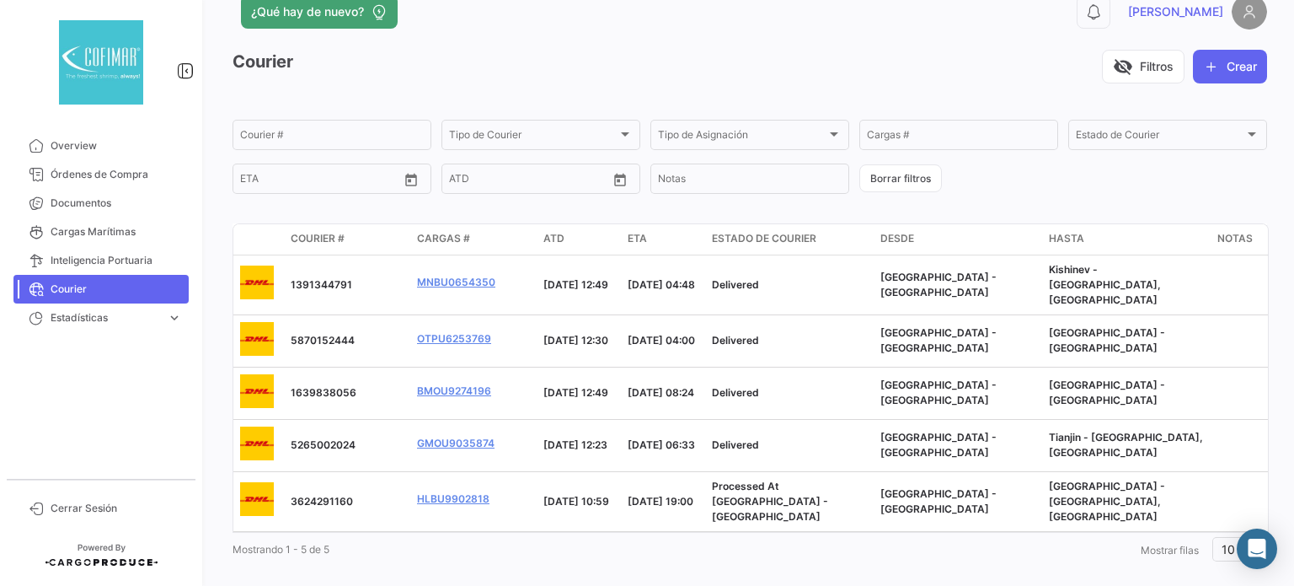
scroll to position [51, 0]
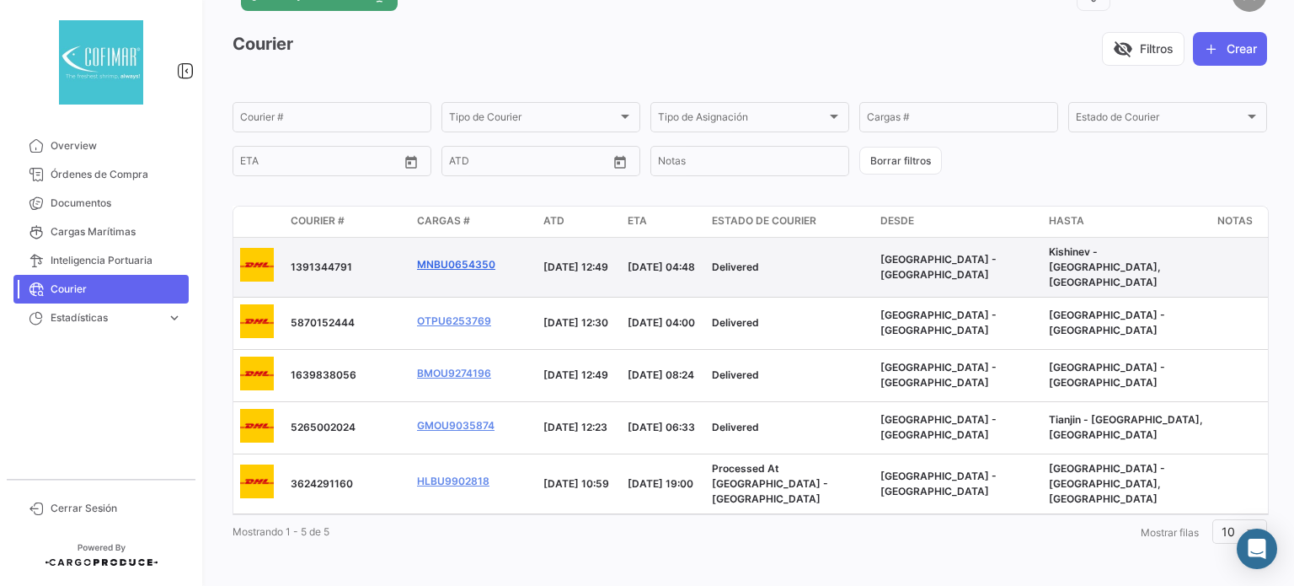
click at [462, 261] on link "MNBU0654350" at bounding box center [456, 264] width 78 height 15
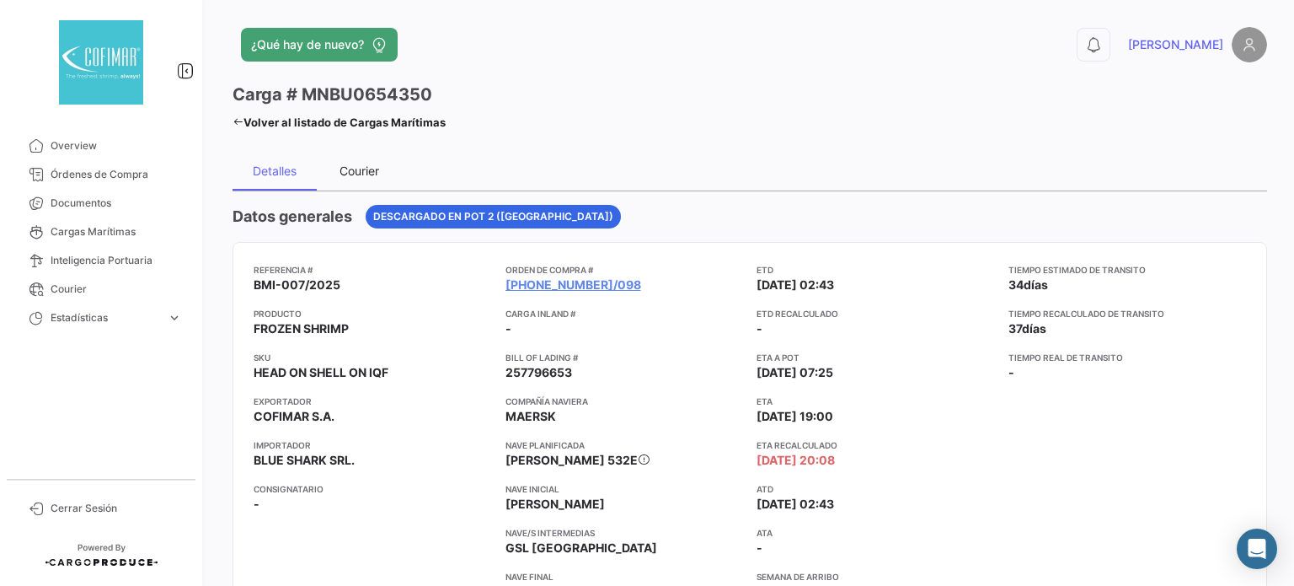
click at [358, 170] on div "Courier" at bounding box center [360, 170] width 40 height 14
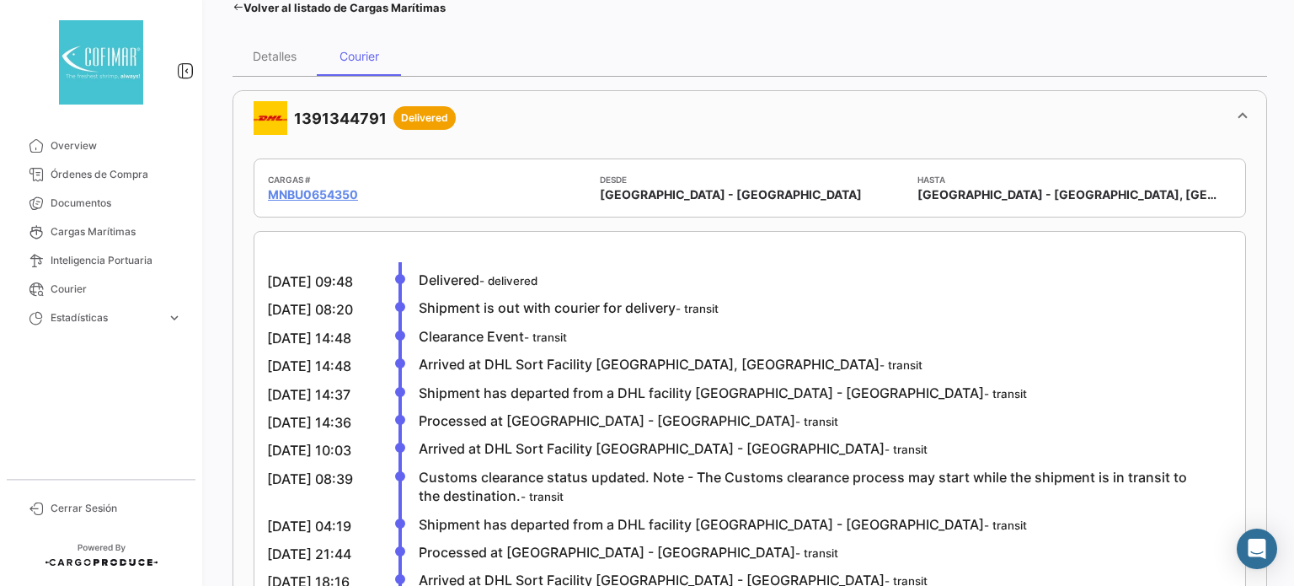
scroll to position [10, 0]
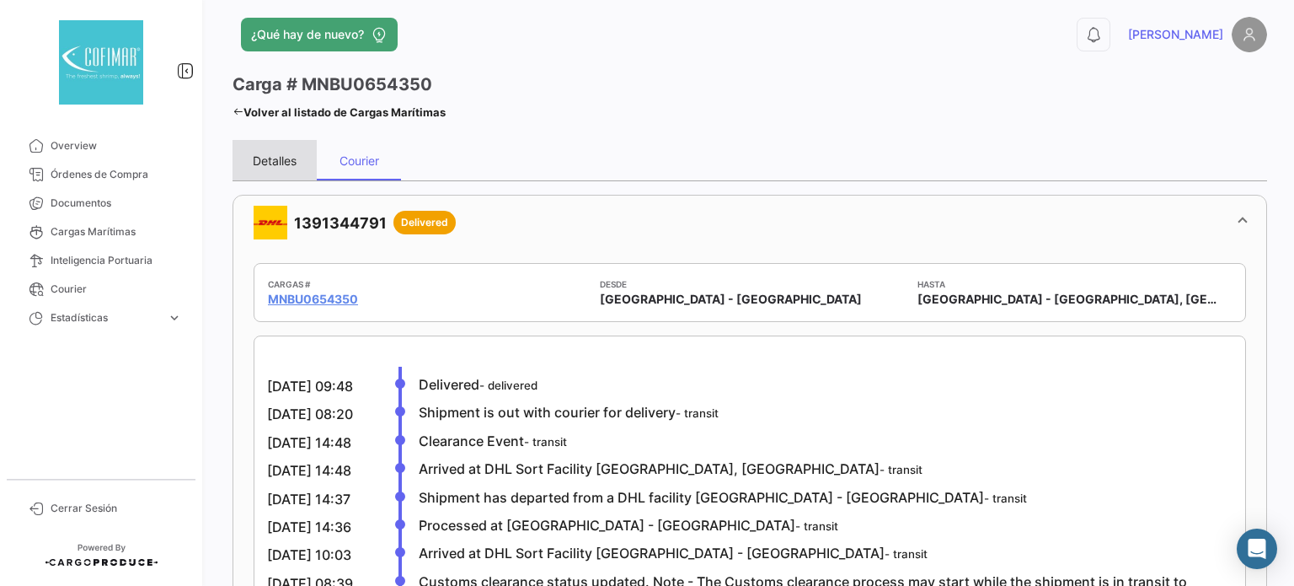
click at [261, 164] on div "Detalles" at bounding box center [275, 160] width 44 height 14
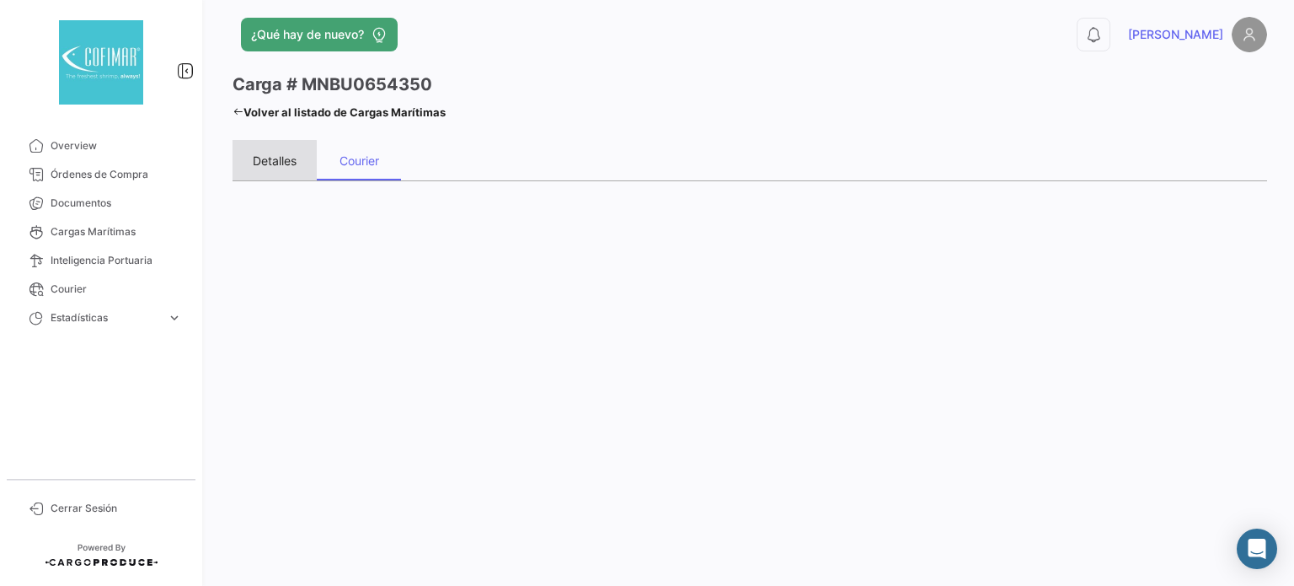
scroll to position [0, 0]
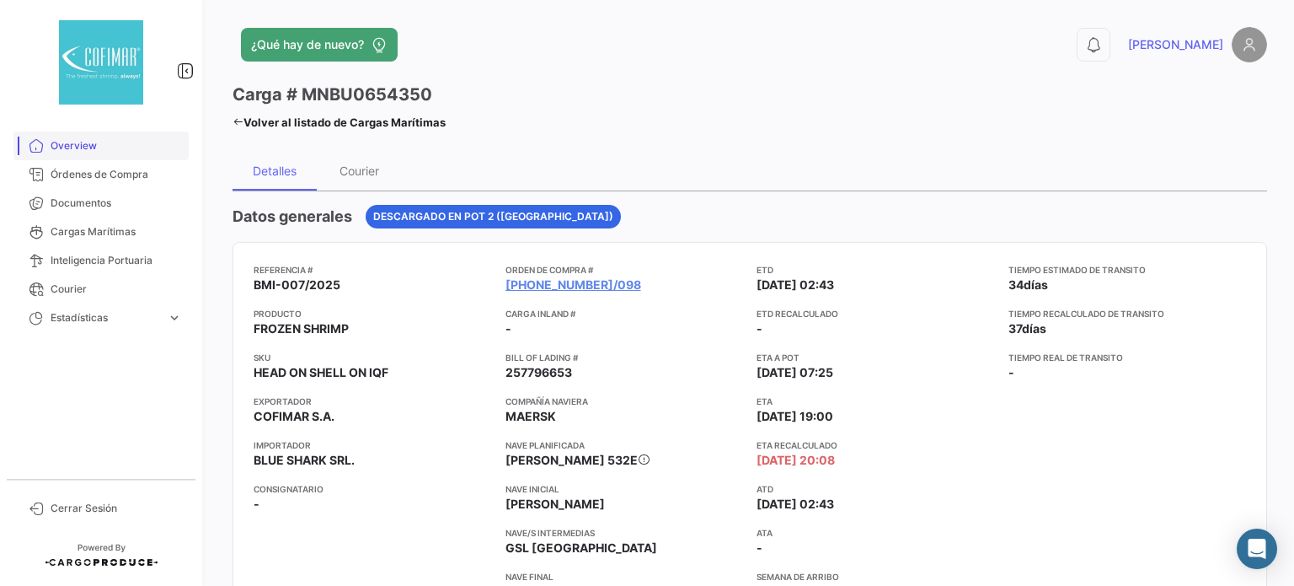
click at [97, 149] on span "Overview" at bounding box center [116, 145] width 131 height 15
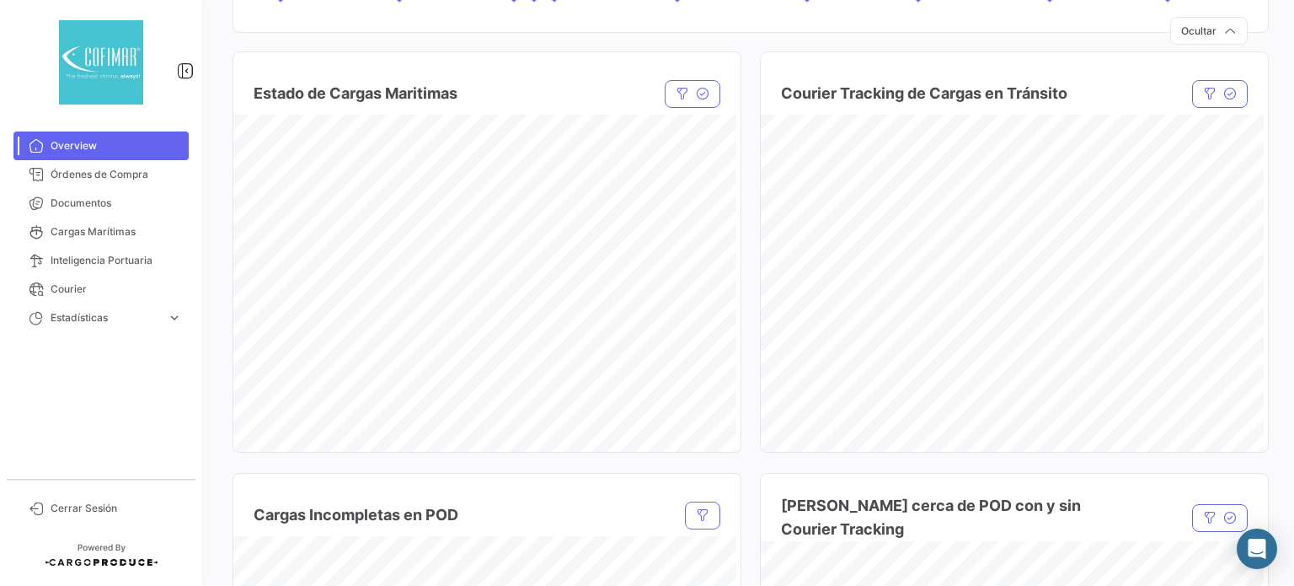
scroll to position [768, 0]
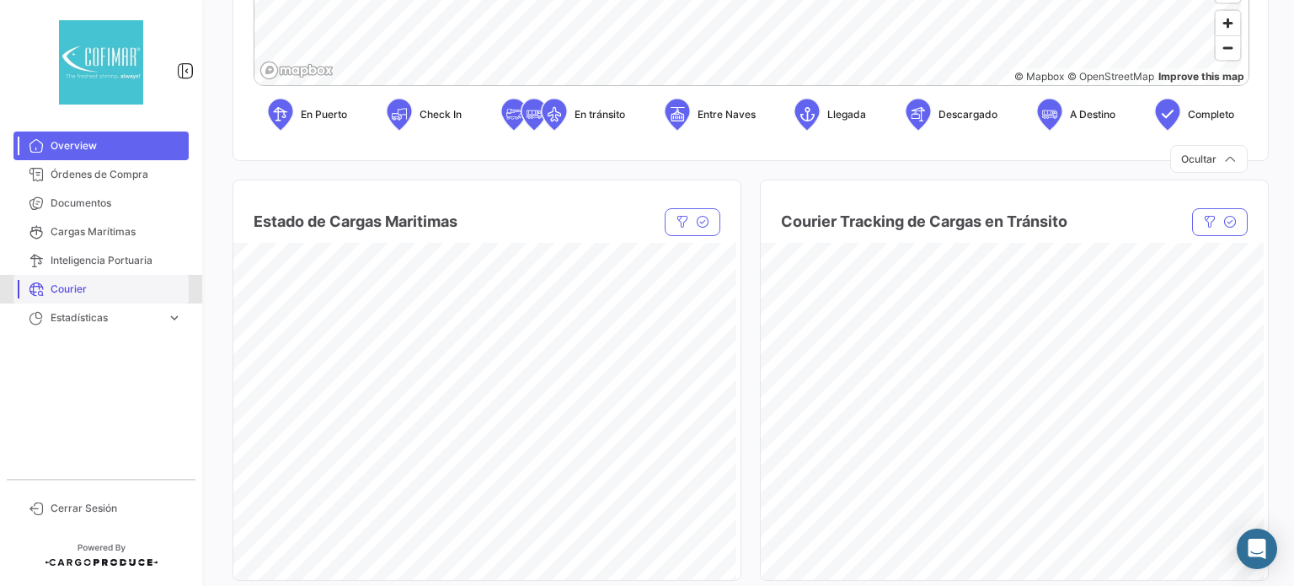
click at [71, 287] on span "Courier" at bounding box center [116, 288] width 131 height 15
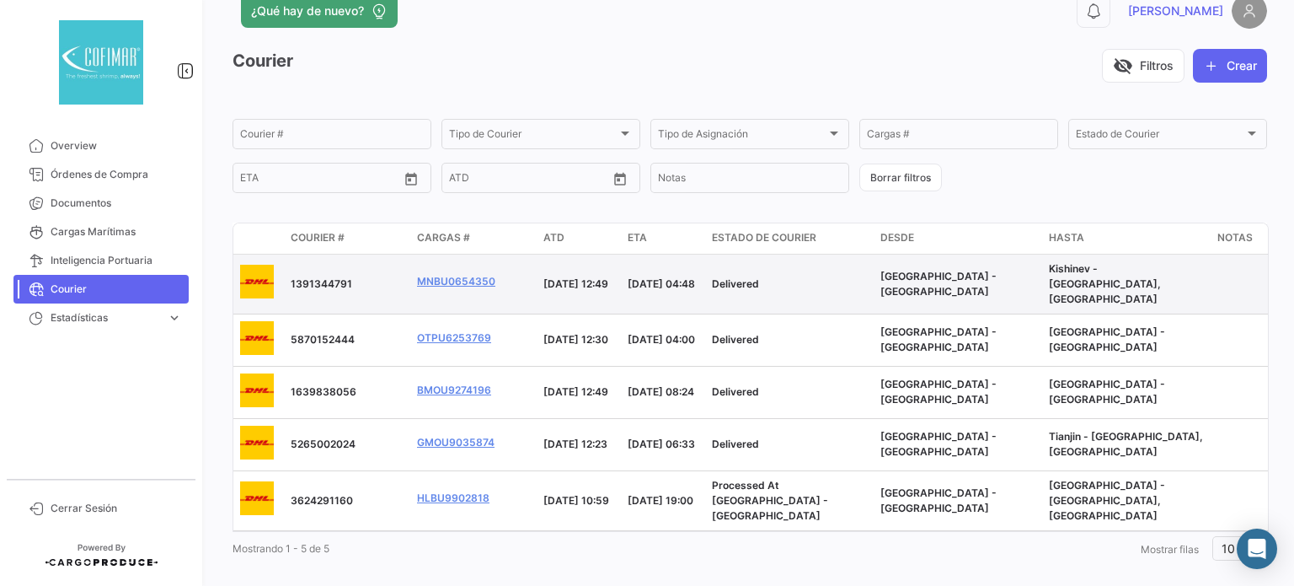
scroll to position [51, 0]
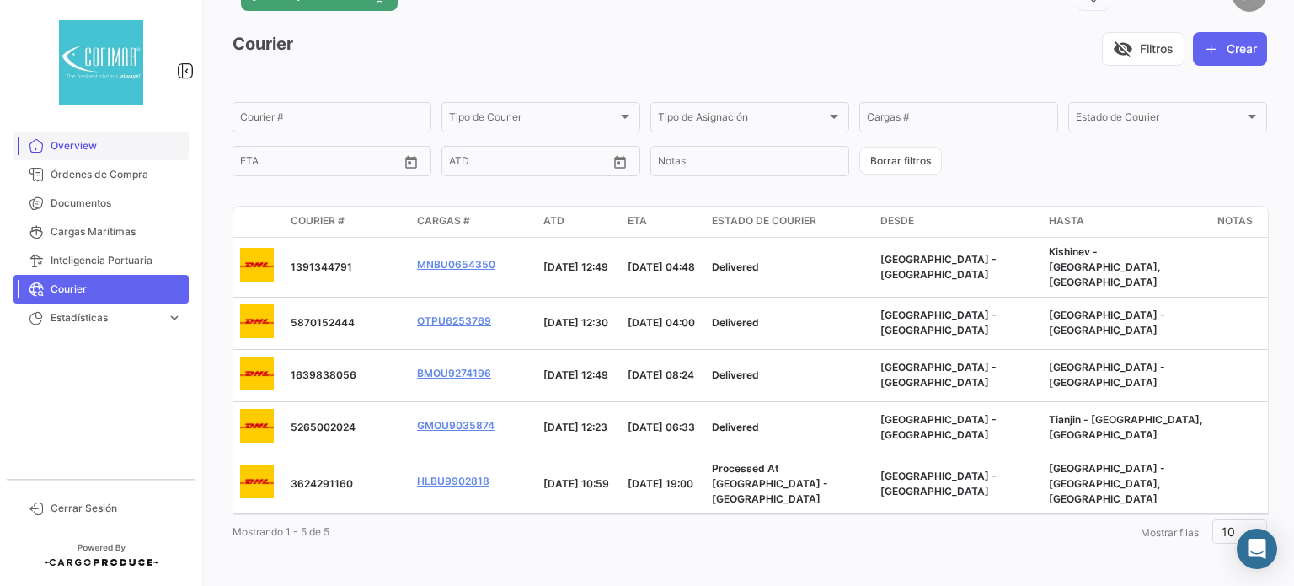
click at [64, 141] on span "Overview" at bounding box center [116, 145] width 131 height 15
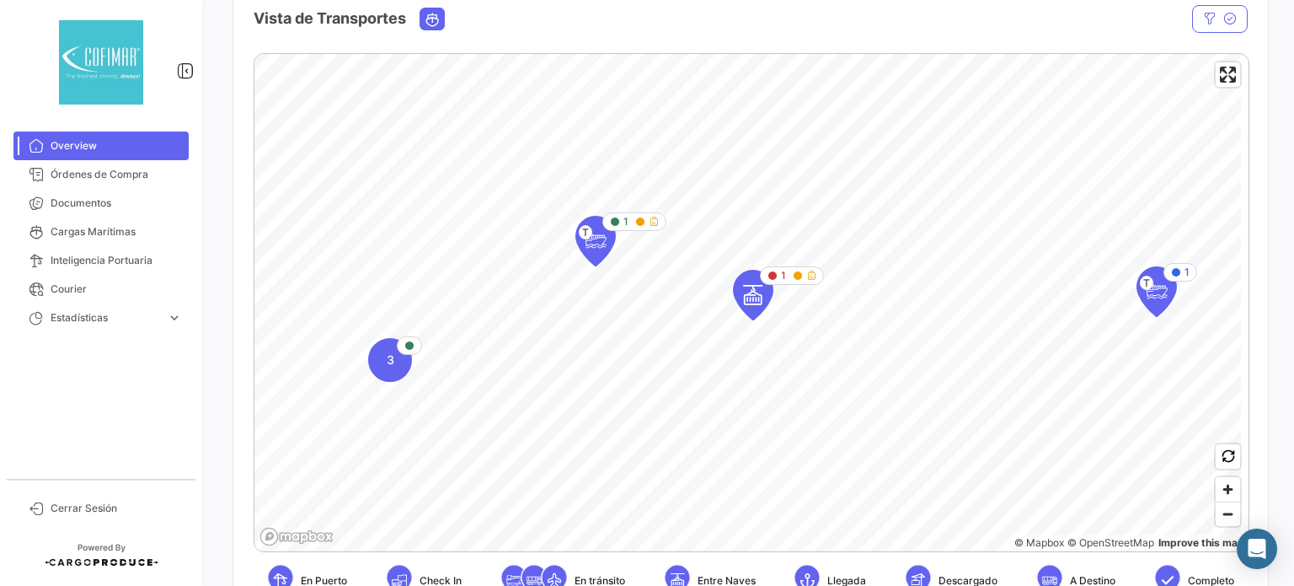
scroll to position [314, 0]
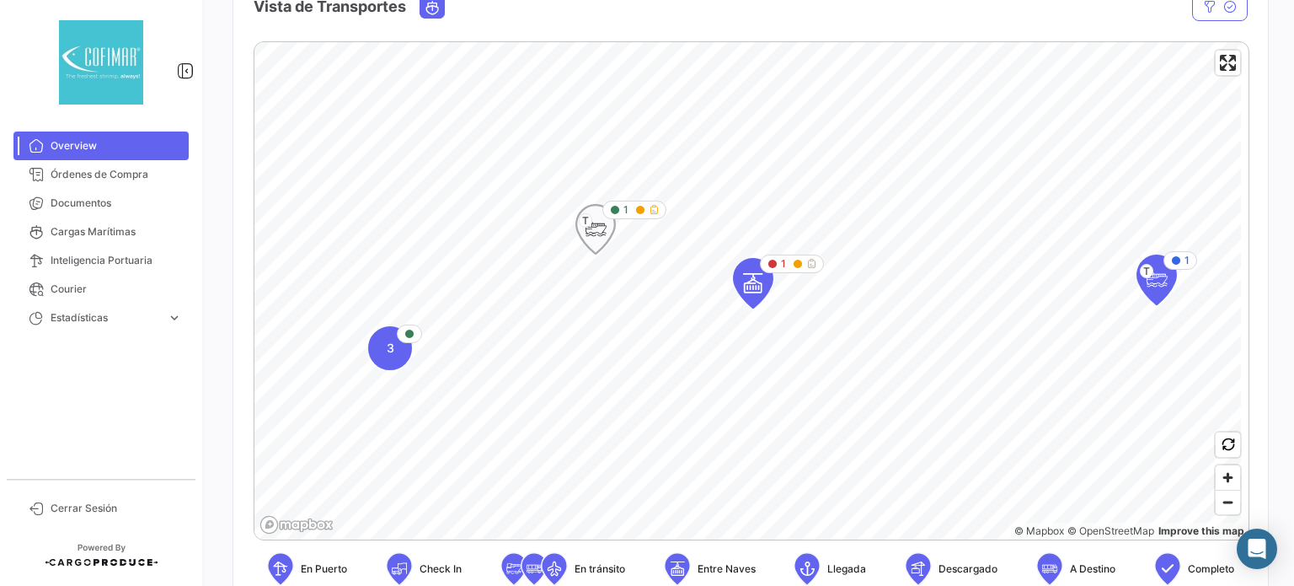
click at [599, 227] on icon "Map marker" at bounding box center [596, 228] width 24 height 35
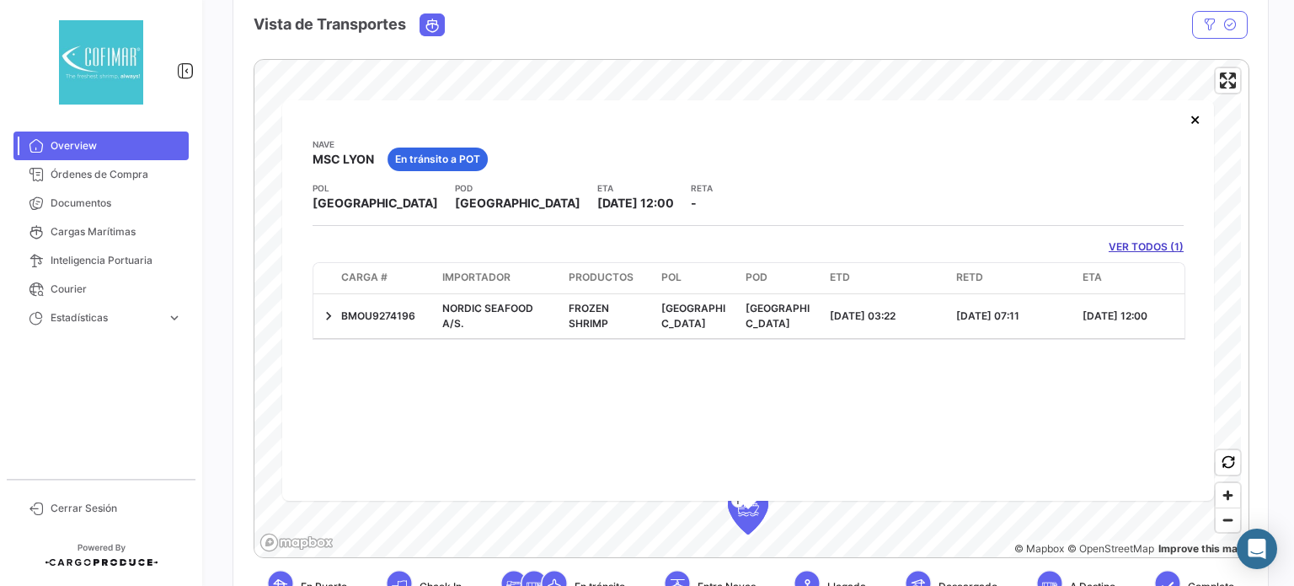
scroll to position [337, 0]
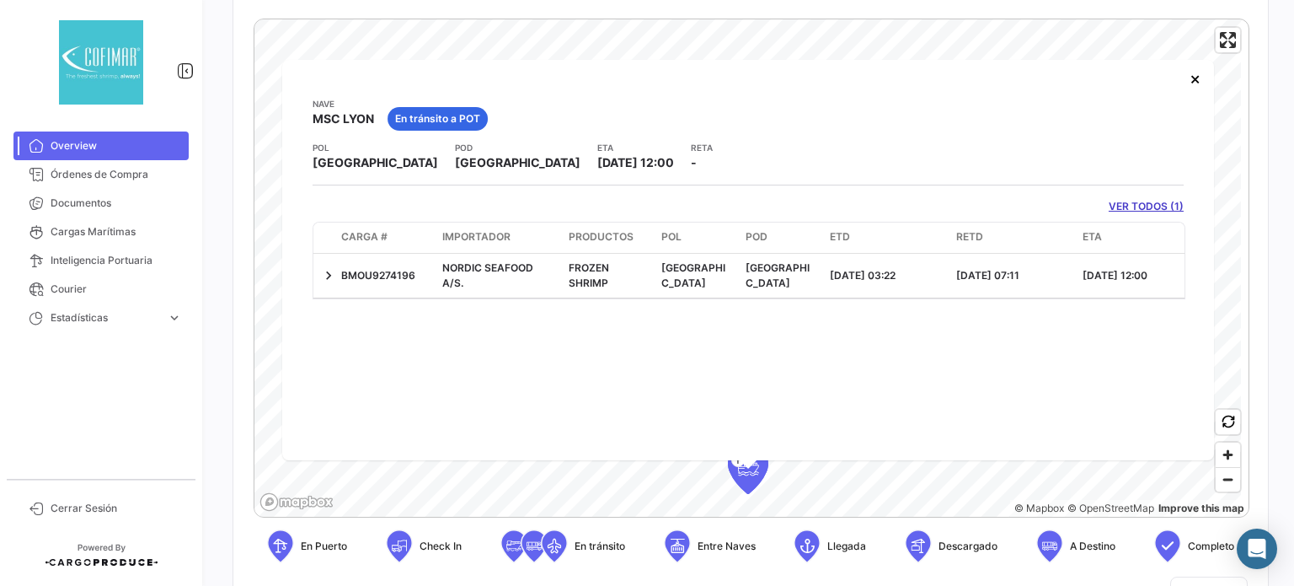
click at [1119, 203] on link "VER TODOS (1)" at bounding box center [1146, 206] width 75 height 15
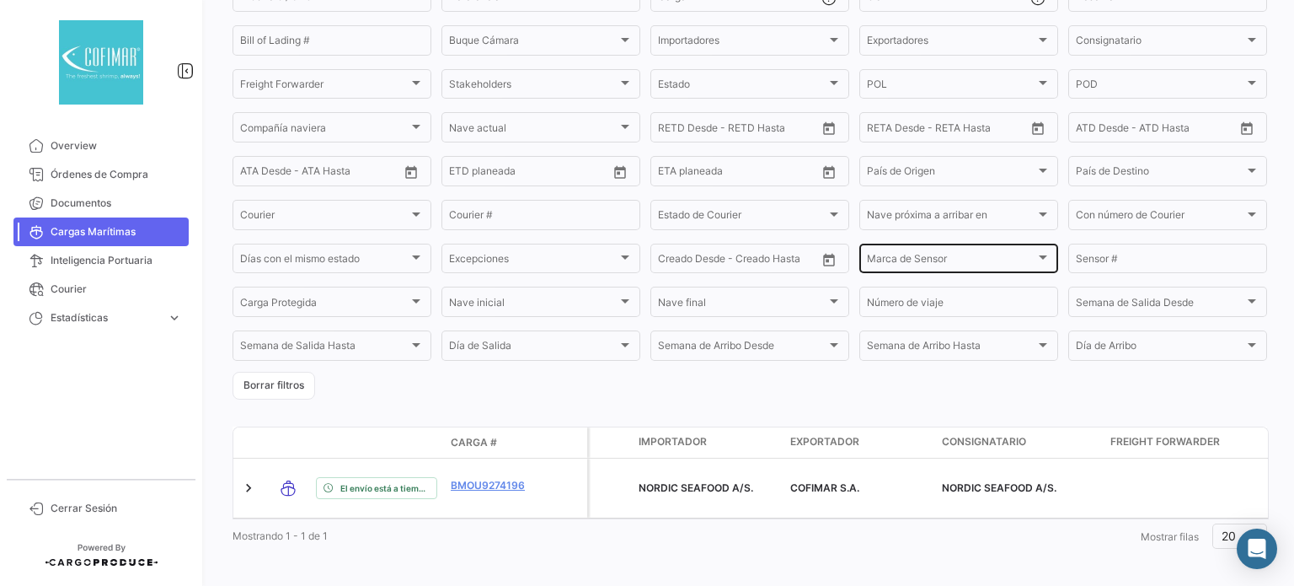
scroll to position [179, 0]
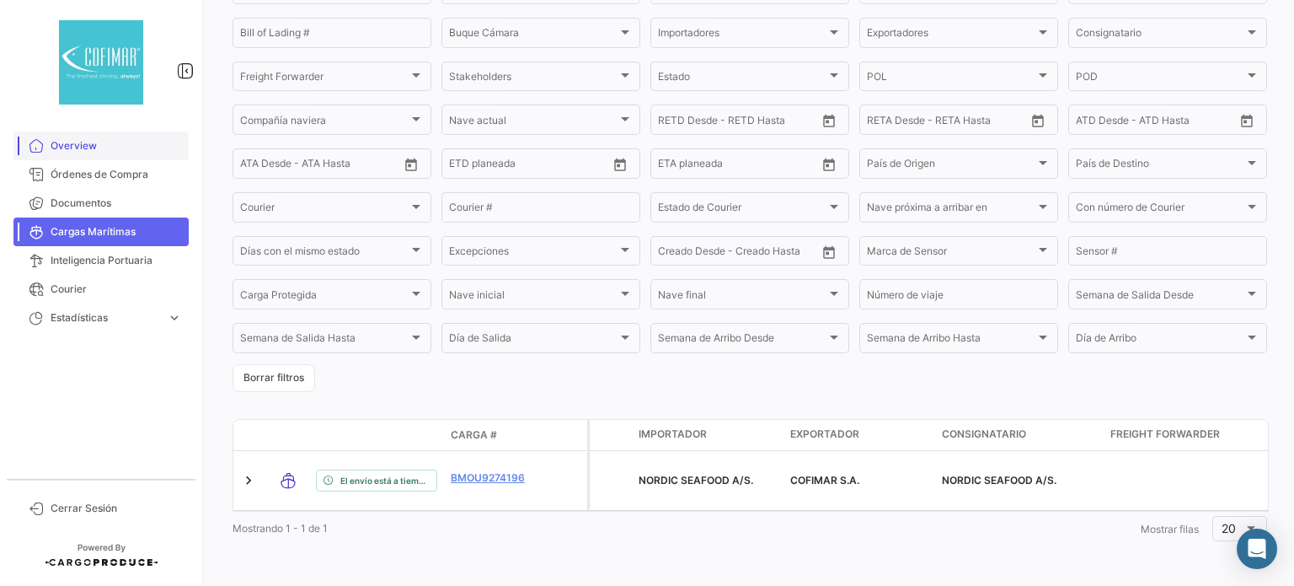
click at [65, 133] on link "Overview" at bounding box center [100, 145] width 175 height 29
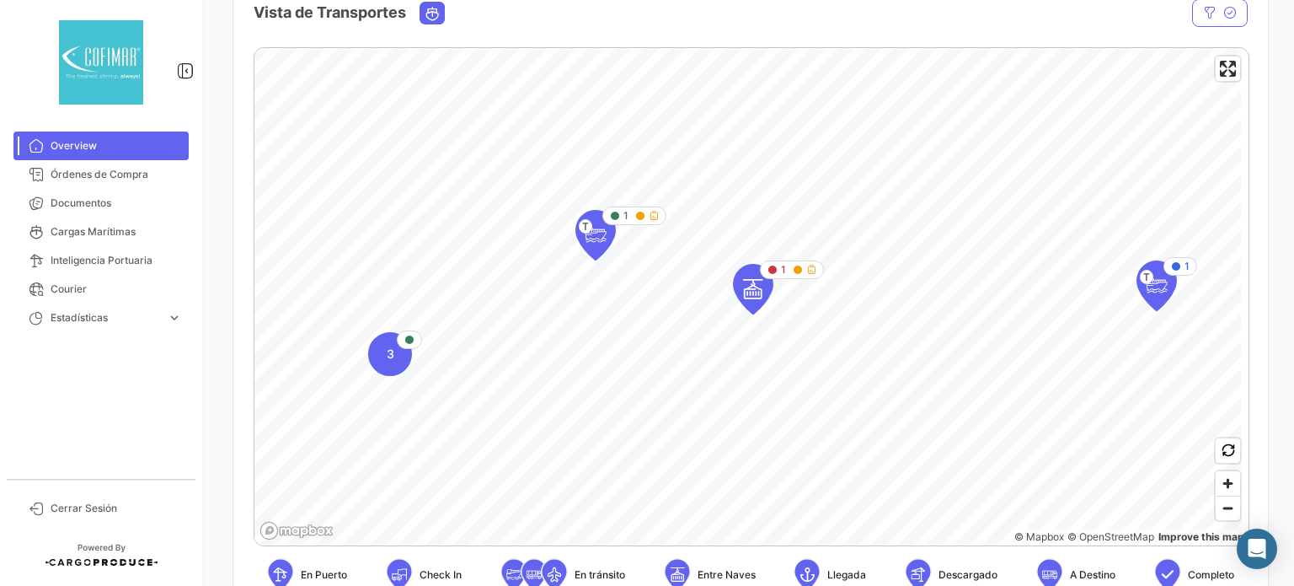
scroll to position [337, 0]
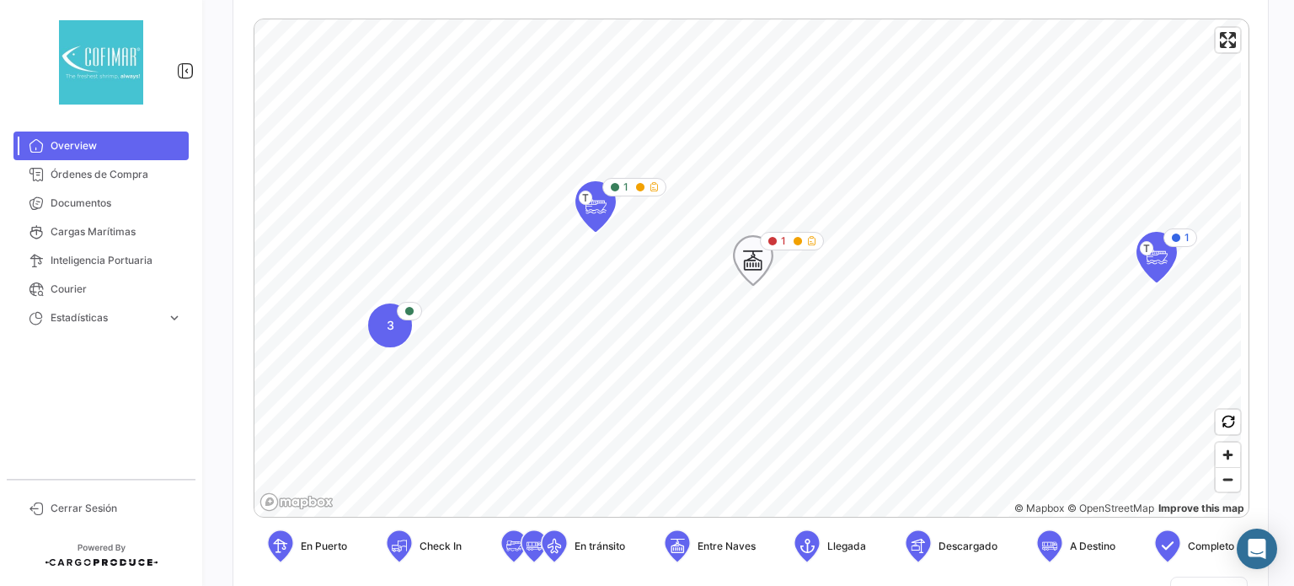
click at [749, 268] on icon "Map marker" at bounding box center [753, 260] width 24 height 35
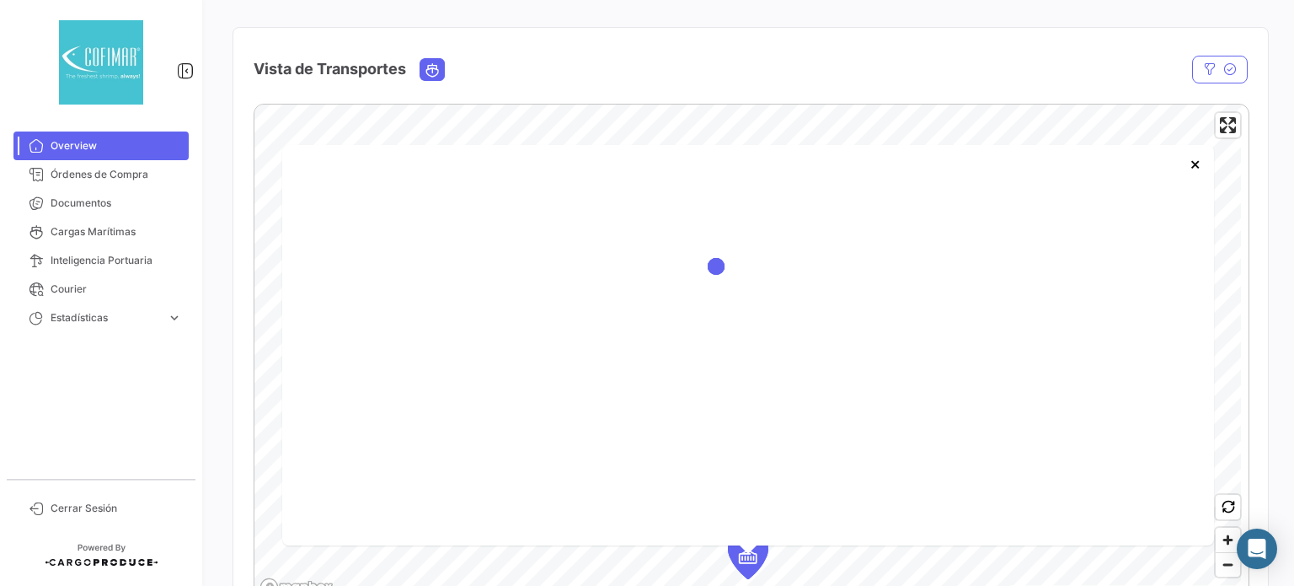
scroll to position [253, 0]
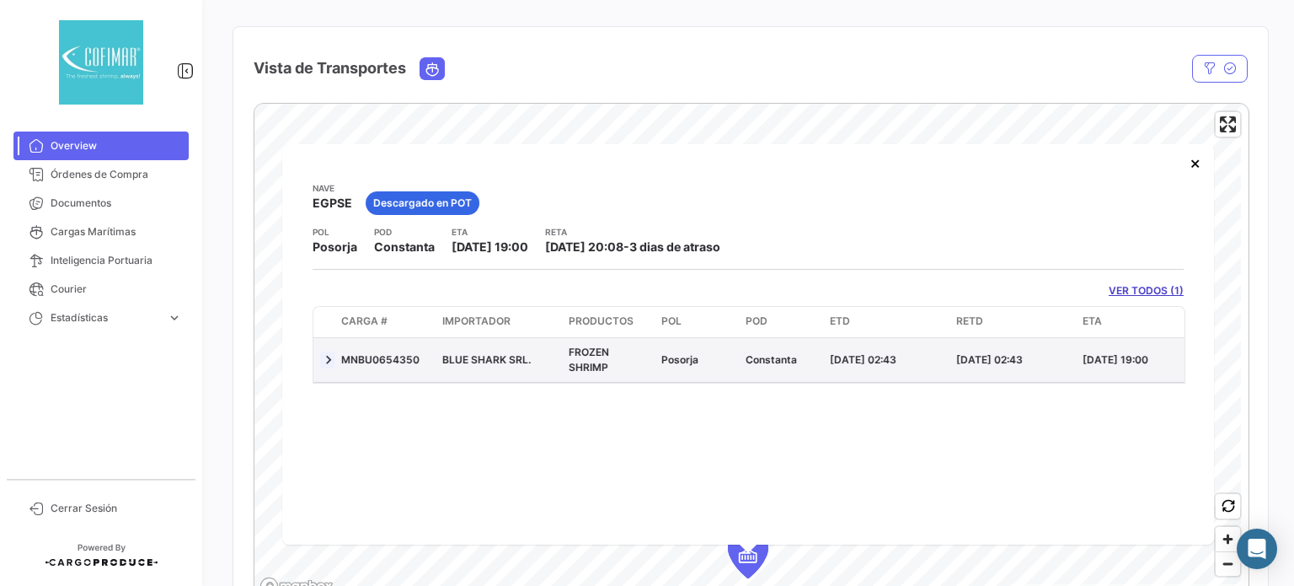
click at [325, 367] on link at bounding box center [328, 359] width 17 height 17
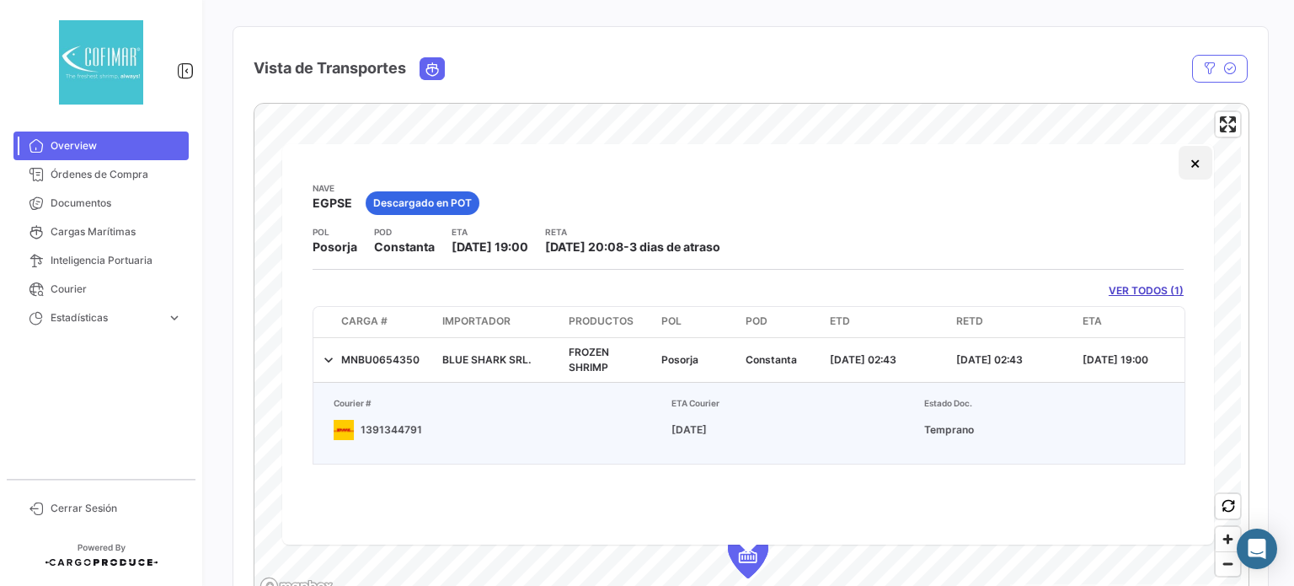
click at [1202, 172] on button "×" at bounding box center [1196, 163] width 34 height 34
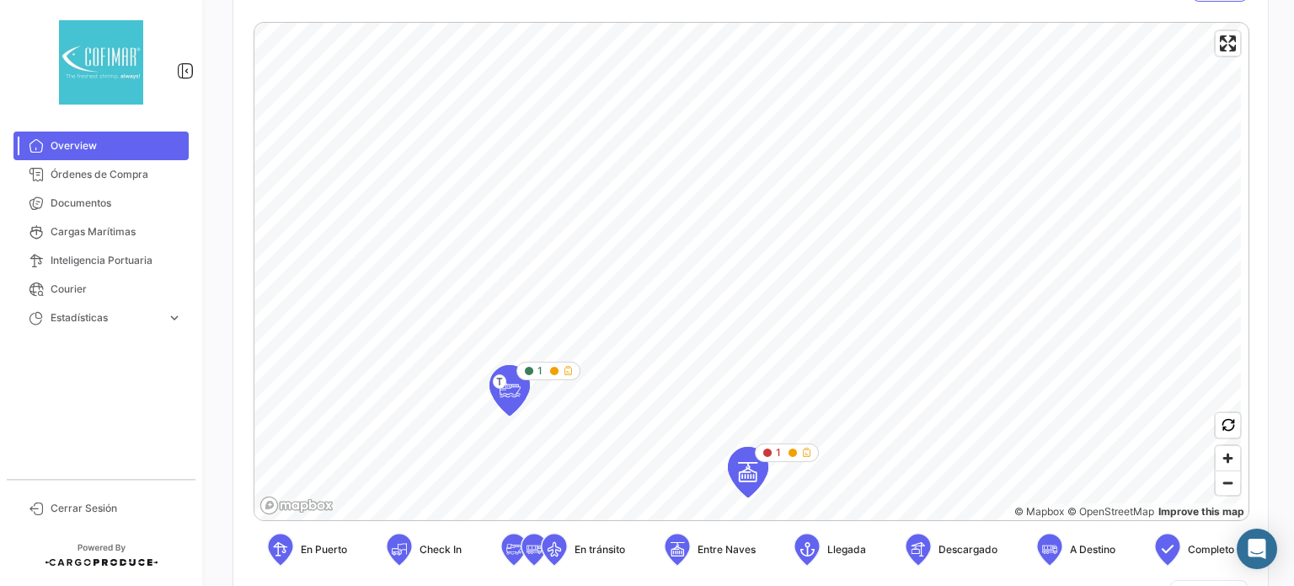
scroll to position [314, 0]
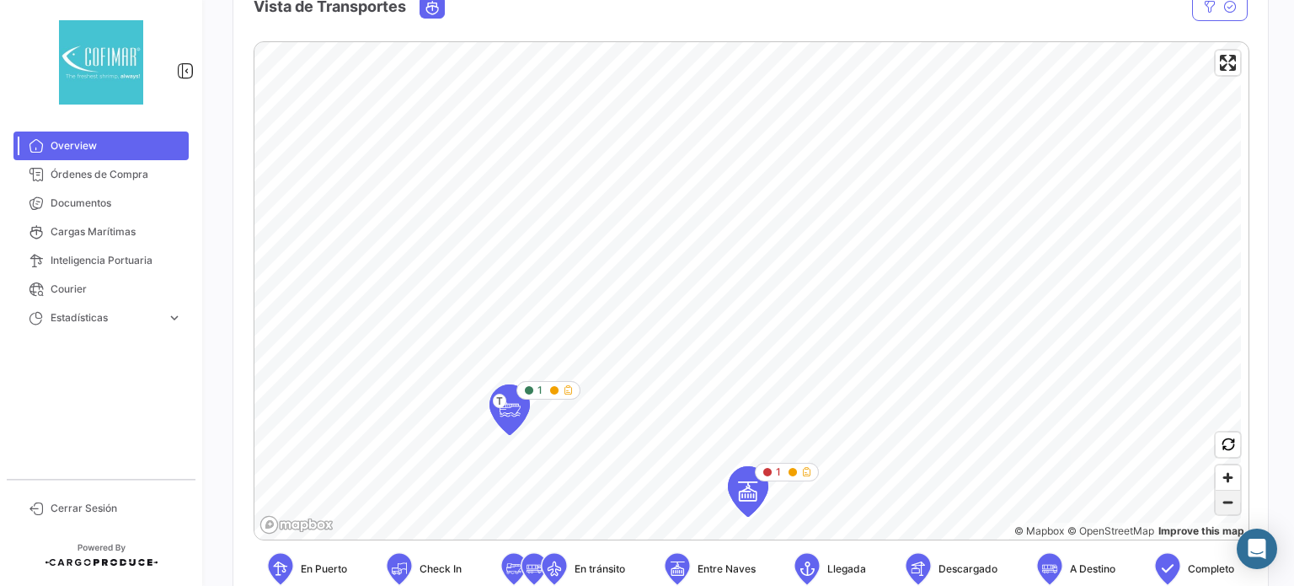
click at [1220, 508] on span "Zoom out" at bounding box center [1228, 502] width 24 height 24
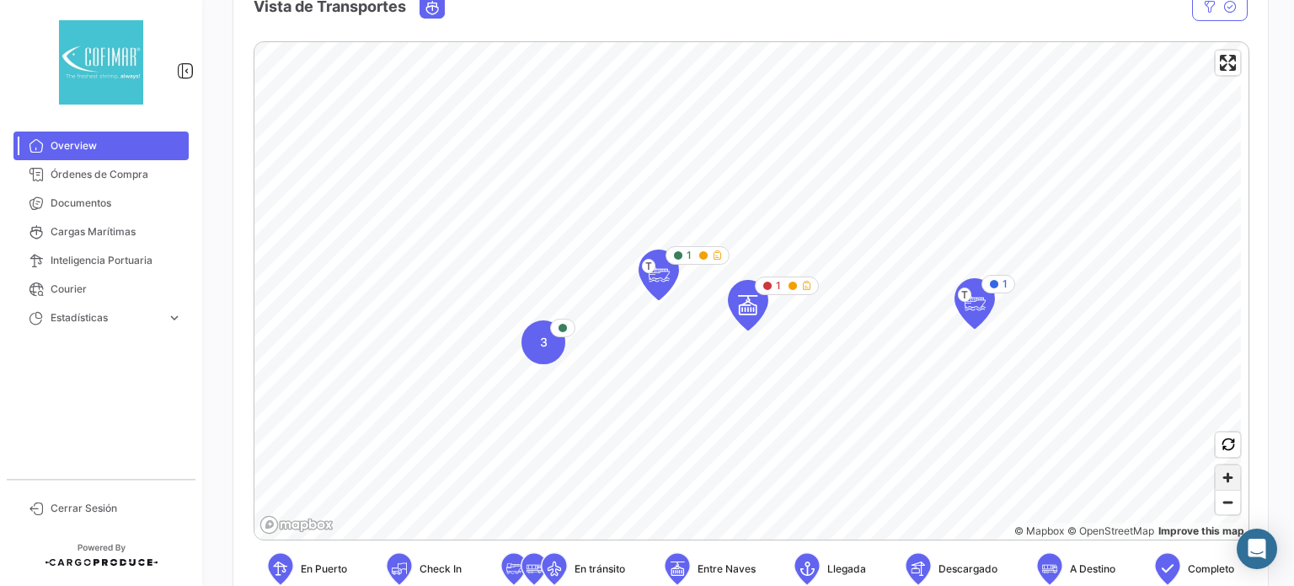
click at [1219, 481] on span "Zoom in" at bounding box center [1228, 477] width 24 height 24
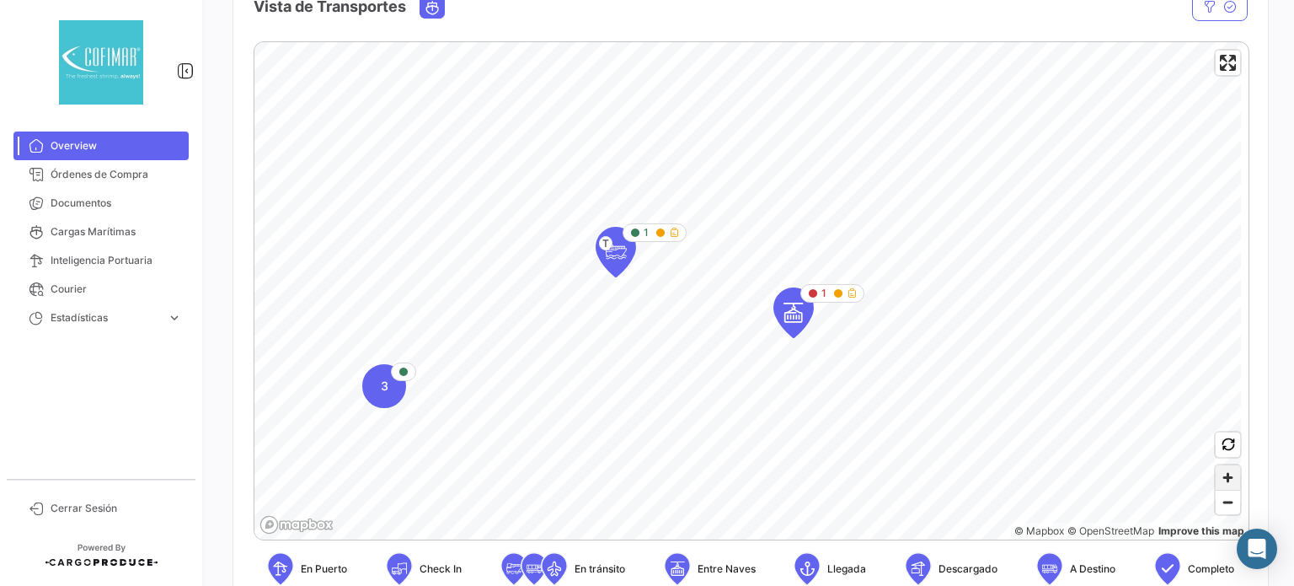
click at [1220, 481] on span "Zoom in" at bounding box center [1228, 477] width 24 height 24
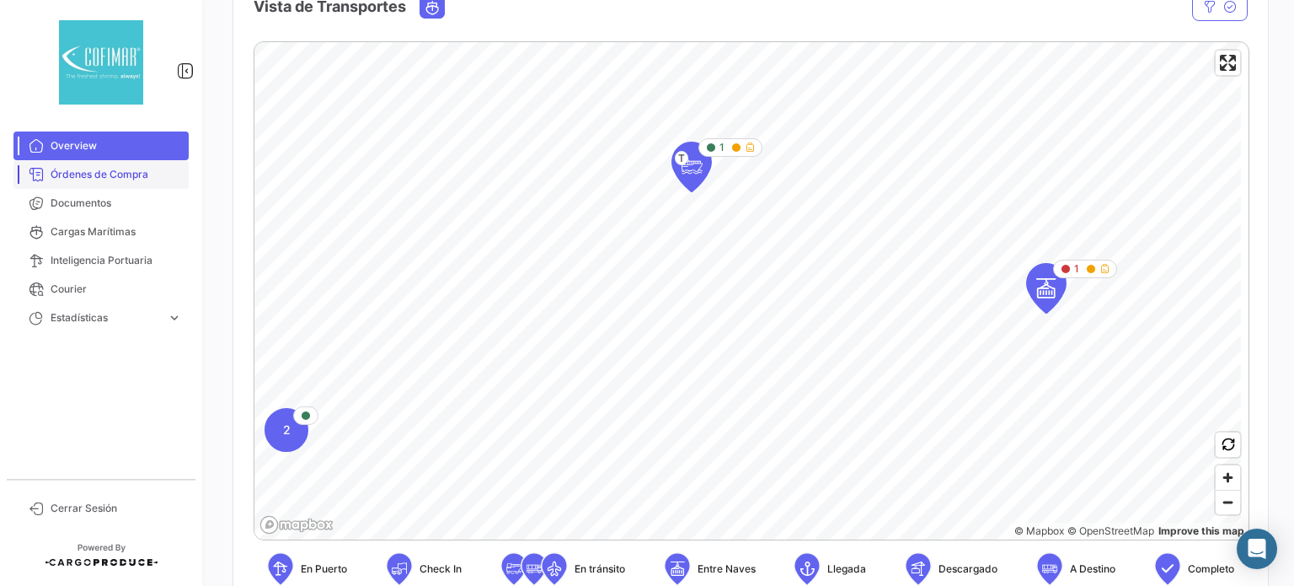
click at [74, 170] on span "Órdenes de Compra" at bounding box center [116, 174] width 131 height 15
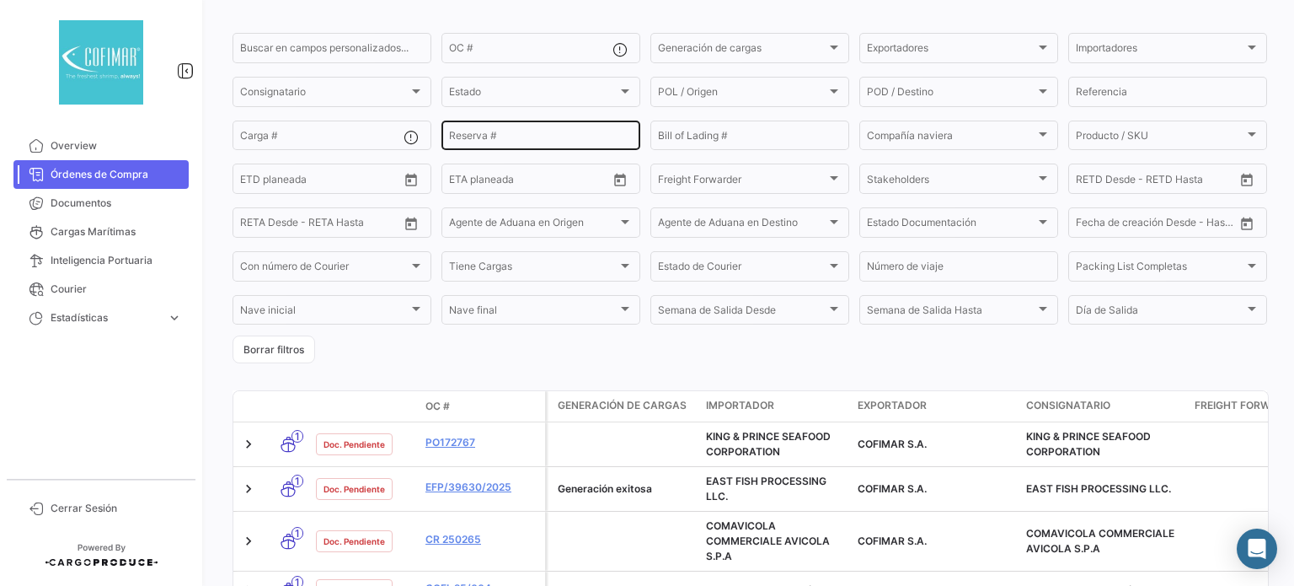
scroll to position [93, 0]
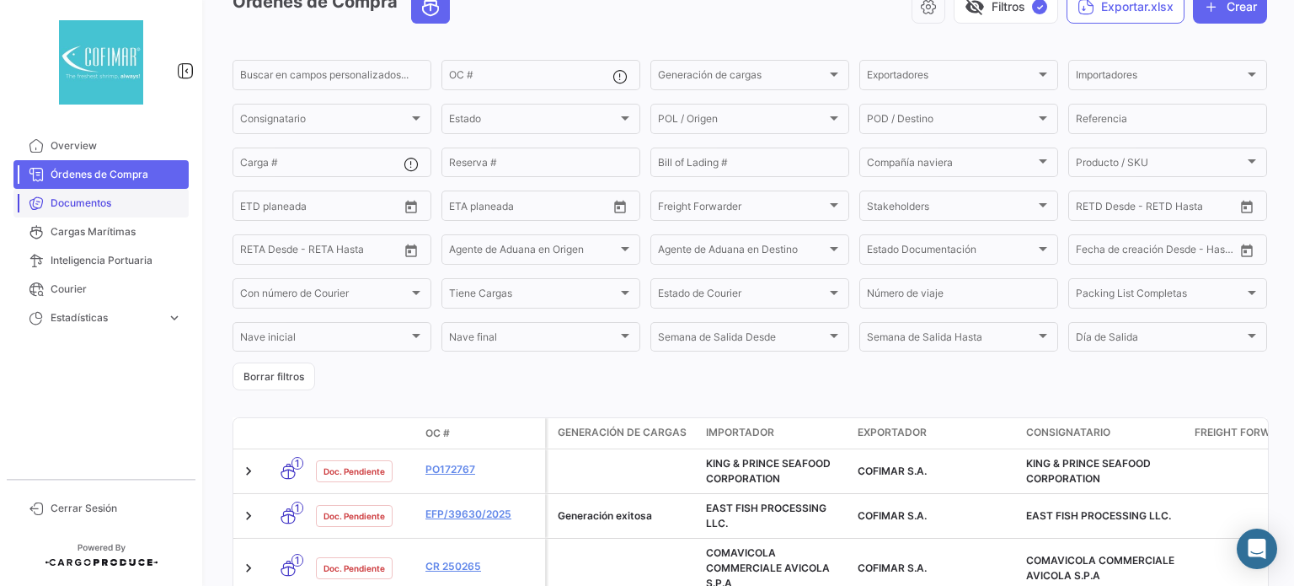
drag, startPoint x: 98, startPoint y: 202, endPoint x: 111, endPoint y: 198, distance: 14.1
click at [98, 202] on span "Documentos" at bounding box center [116, 202] width 131 height 15
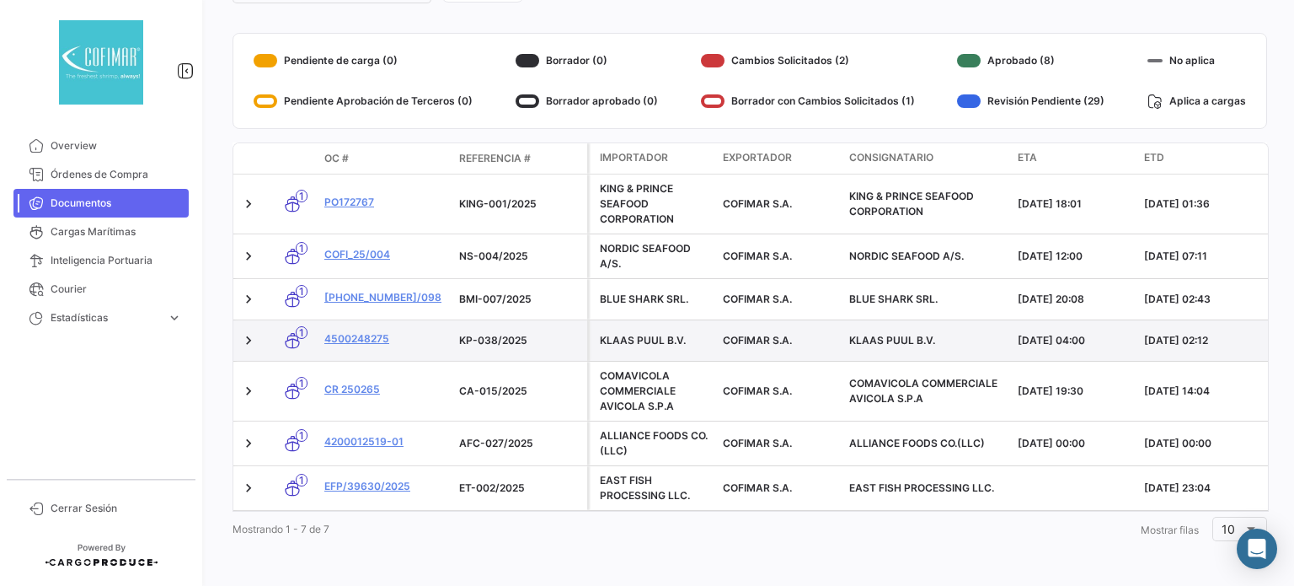
scroll to position [278, 0]
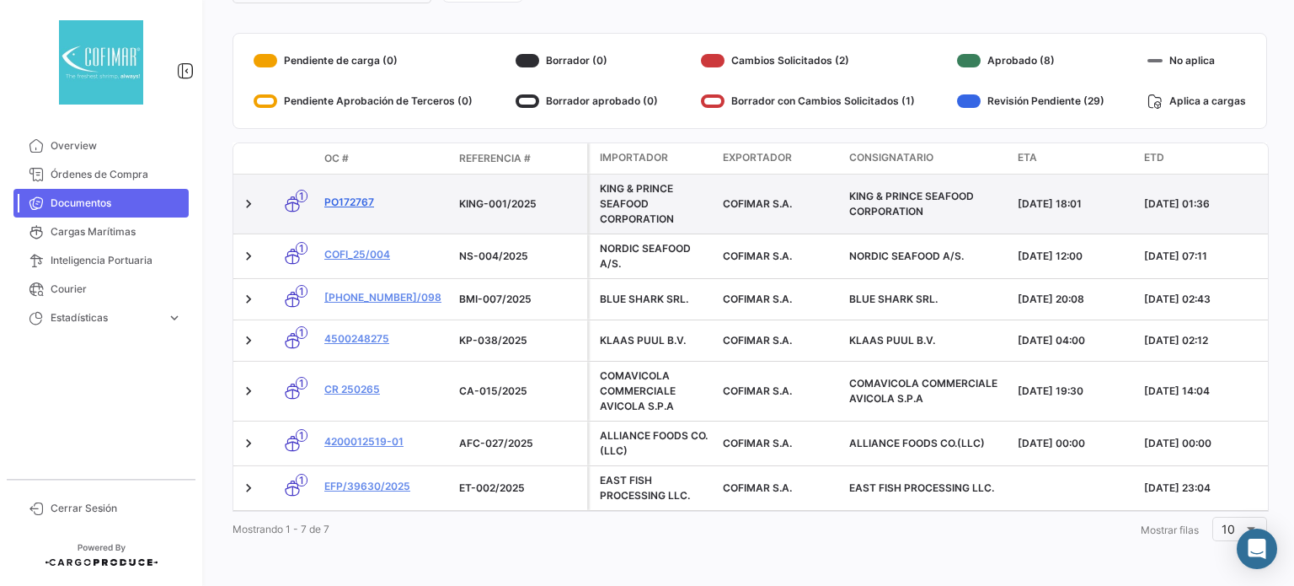
click at [350, 195] on link "PO172767" at bounding box center [384, 202] width 121 height 15
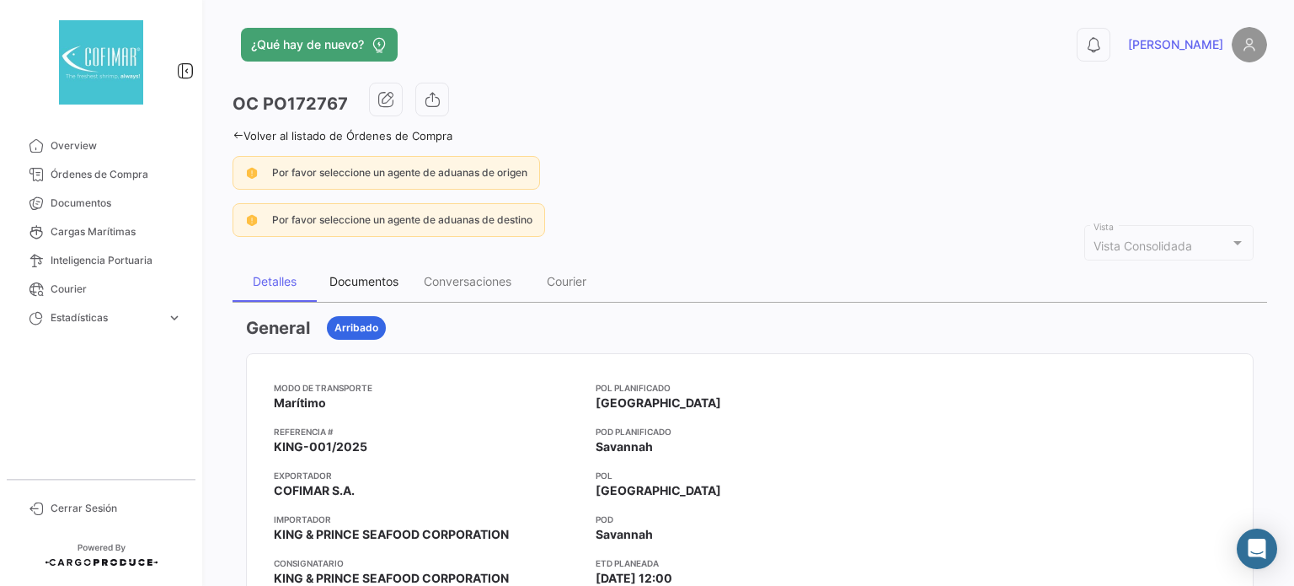
click at [372, 285] on div "Documentos" at bounding box center [363, 281] width 69 height 14
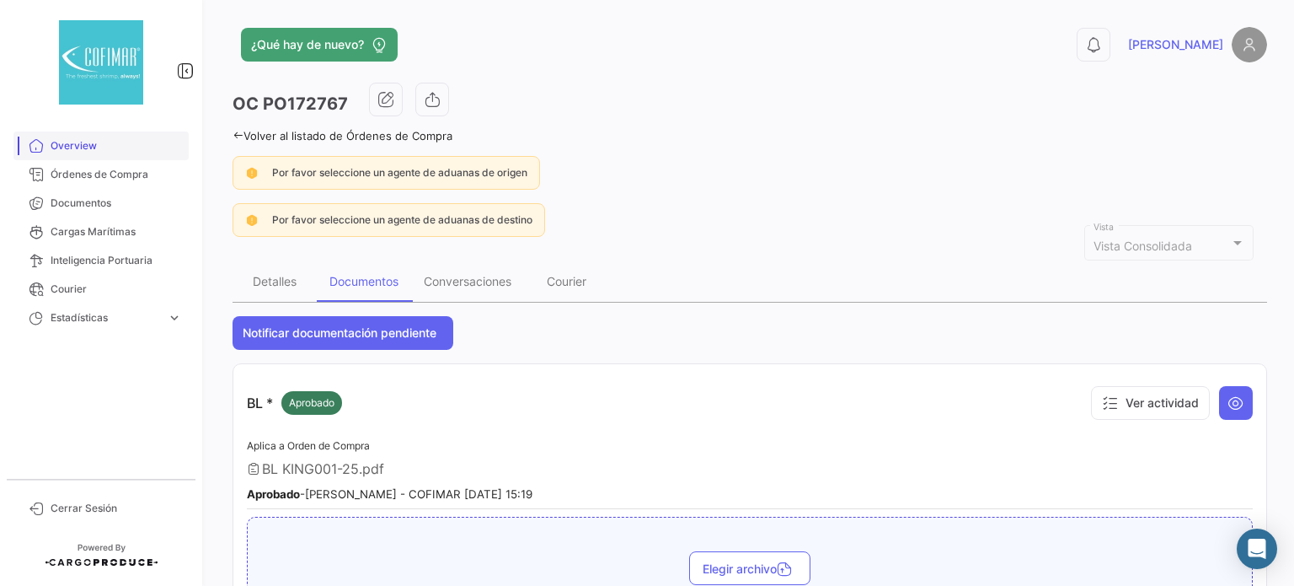
click at [80, 147] on span "Overview" at bounding box center [116, 145] width 131 height 15
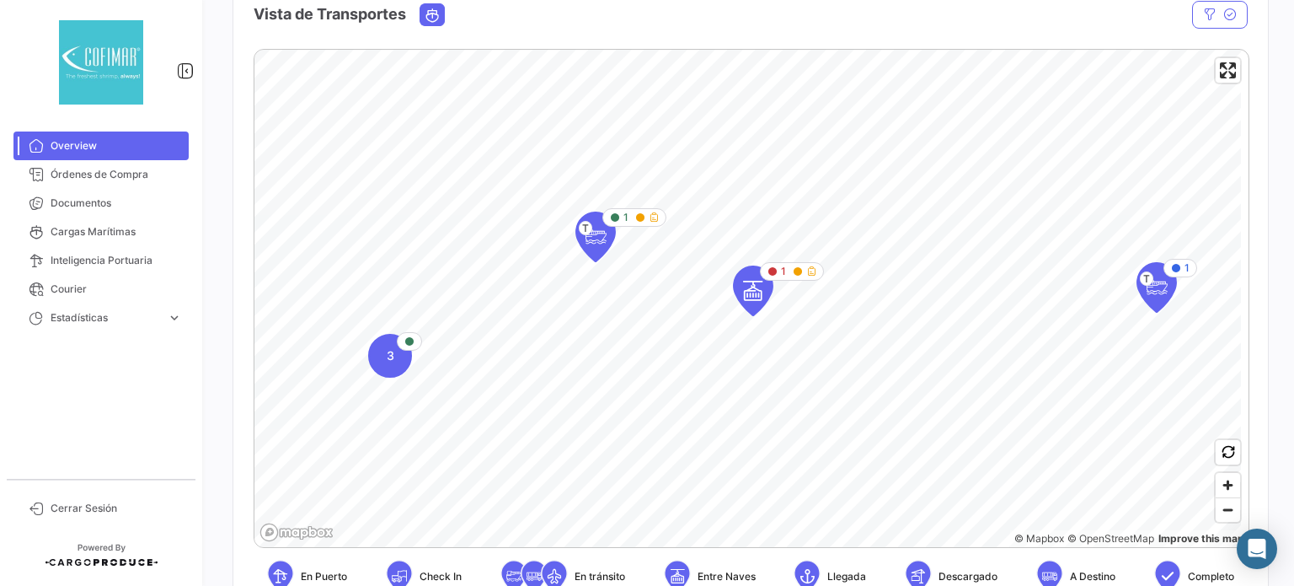
scroll to position [337, 0]
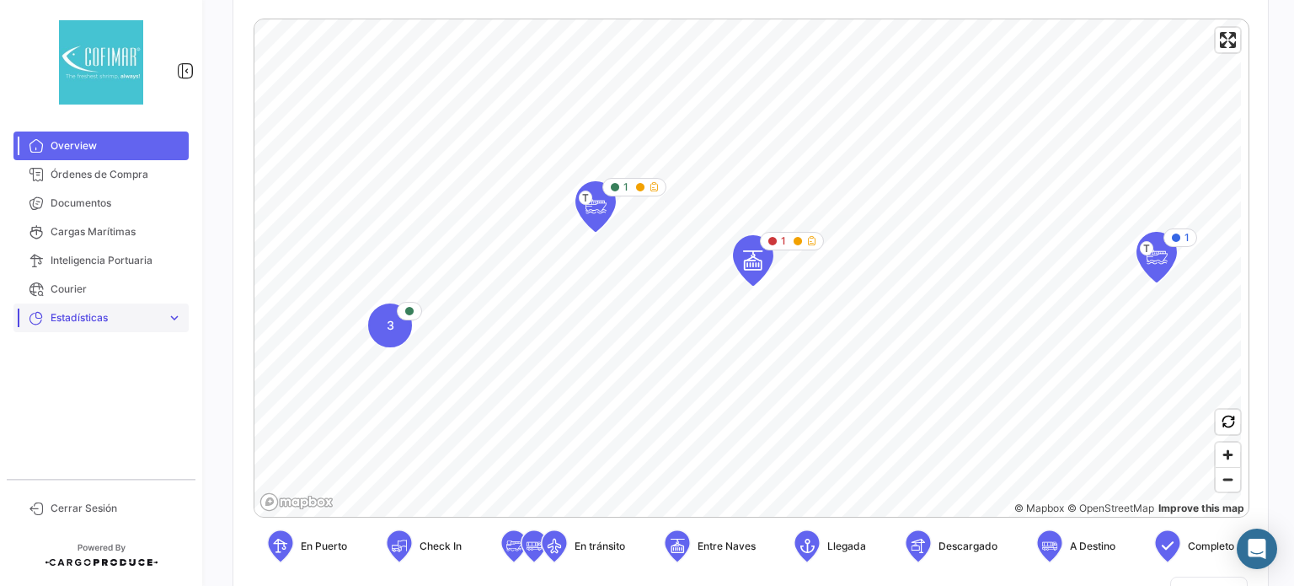
click at [170, 313] on span "expand_more" at bounding box center [174, 317] width 15 height 15
